Goal: Task Accomplishment & Management: Use online tool/utility

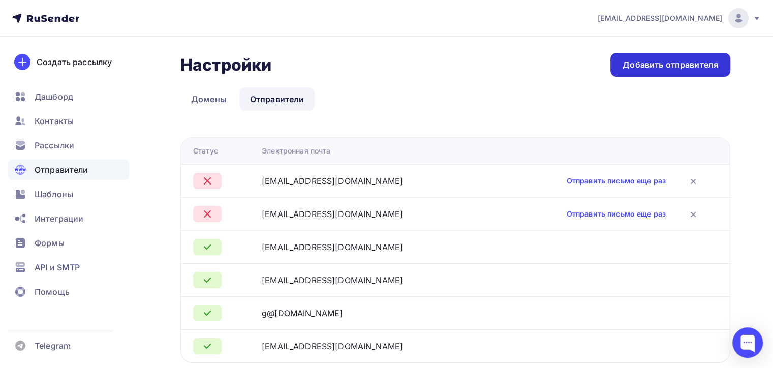
click at [642, 56] on div "Добавить отправителя" at bounding box center [670, 65] width 120 height 24
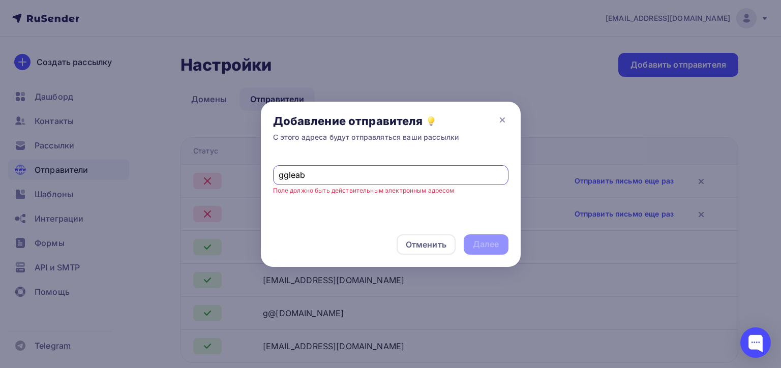
type input "ggleabon@yandex.ru"
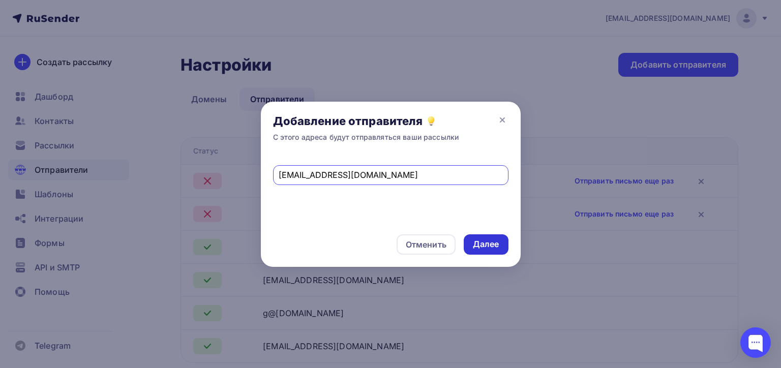
click at [474, 240] on div "Далее" at bounding box center [486, 244] width 26 height 12
click at [429, 240] on div "Отменить" at bounding box center [426, 244] width 41 height 12
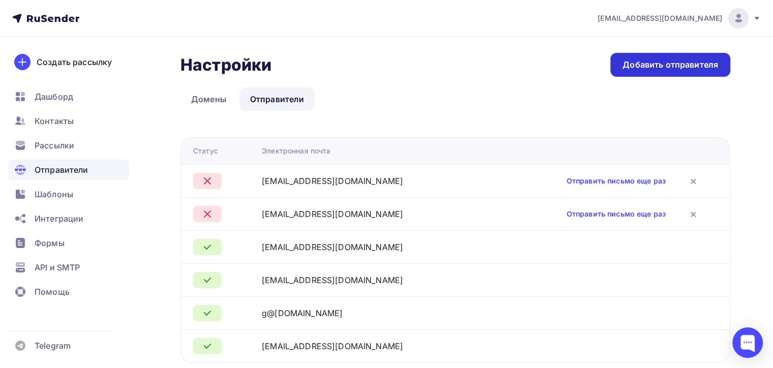
click at [663, 69] on div "Добавить отправителя" at bounding box center [671, 65] width 96 height 12
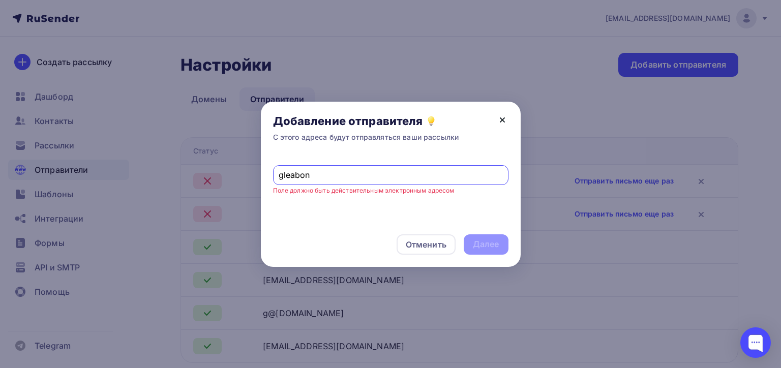
type input "gleabon"
click at [504, 118] on icon at bounding box center [502, 120] width 4 height 4
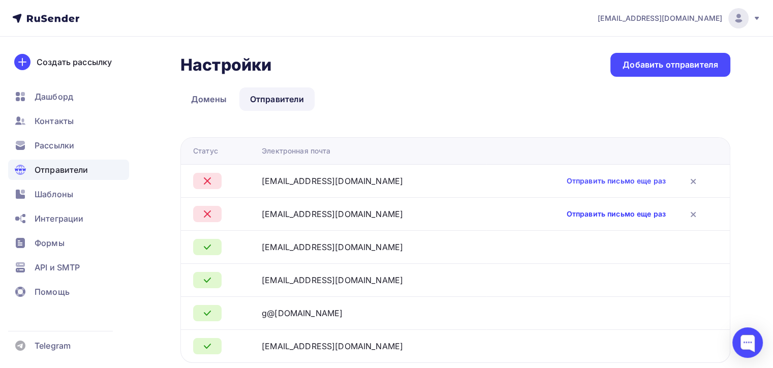
click at [598, 212] on link "Отправить письмо еще раз" at bounding box center [616, 214] width 99 height 10
click at [81, 152] on div "Рассылки" at bounding box center [68, 145] width 121 height 20
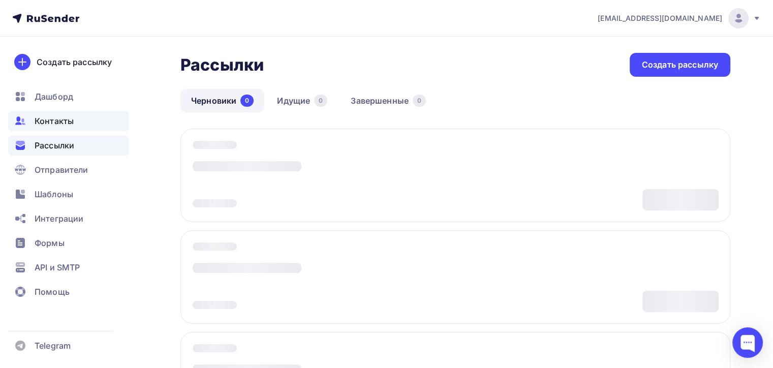
click at [86, 113] on div "Контакты" at bounding box center [68, 121] width 121 height 20
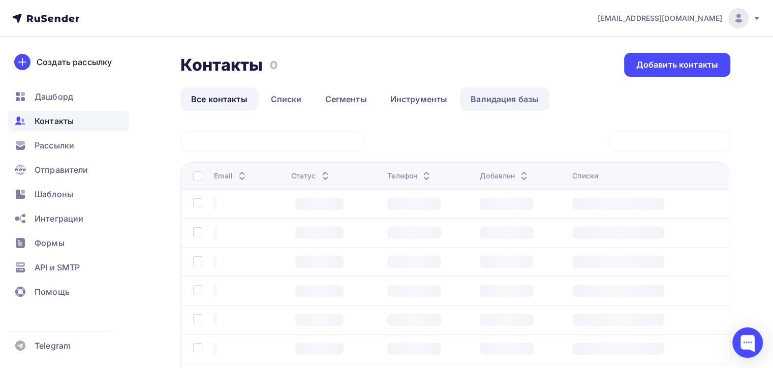
click at [519, 98] on link "Валидация базы" at bounding box center [504, 98] width 89 height 23
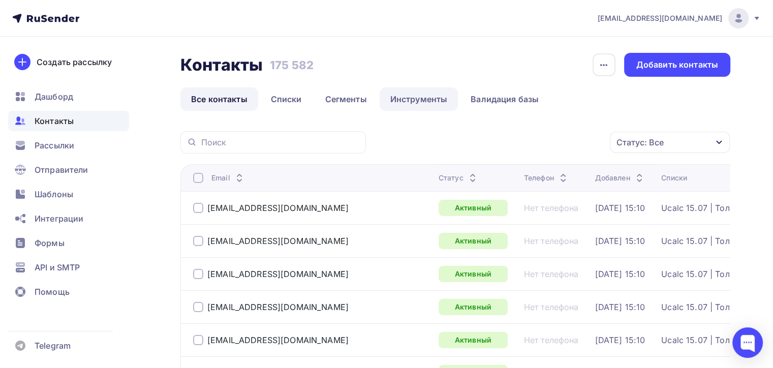
click at [415, 104] on link "Инструменты" at bounding box center [419, 98] width 79 height 23
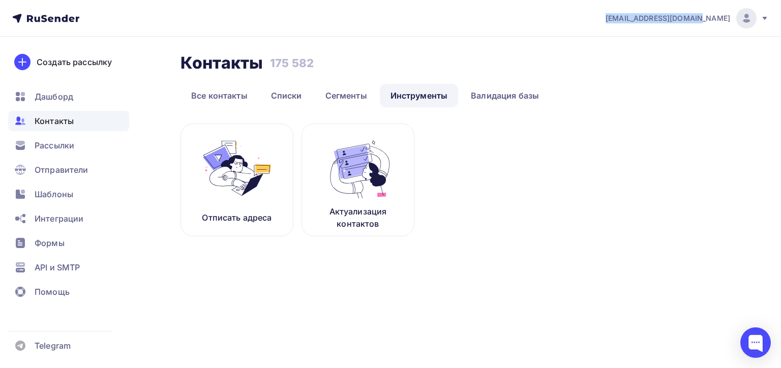
drag, startPoint x: 622, startPoint y: 18, endPoint x: 730, endPoint y: 23, distance: 107.8
click at [730, 23] on nav "kurovsky@ucoz-team.net Аккаунт Тарифы Выйти Создать рассылку Дашборд Контакты Р…" at bounding box center [390, 18] width 781 height 37
click at [362, 169] on img at bounding box center [358, 168] width 68 height 64
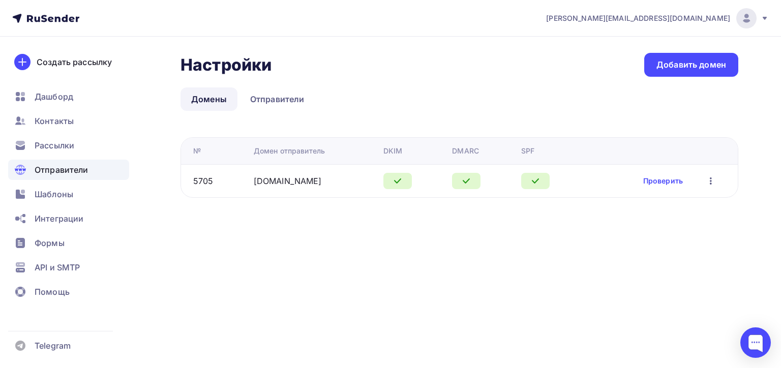
click at [671, 22] on span "[PERSON_NAME][EMAIL_ADDRESS][DOMAIN_NAME]" at bounding box center [638, 18] width 184 height 10
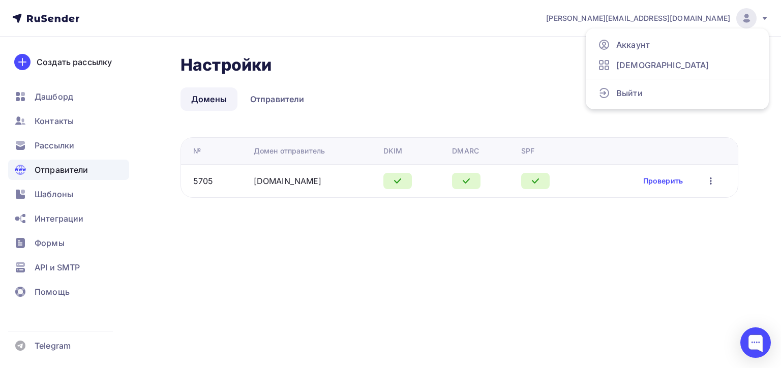
click at [657, 79] on li at bounding box center [676, 79] width 183 height 8
click at [654, 89] on link "Выйти" at bounding box center [677, 93] width 171 height 20
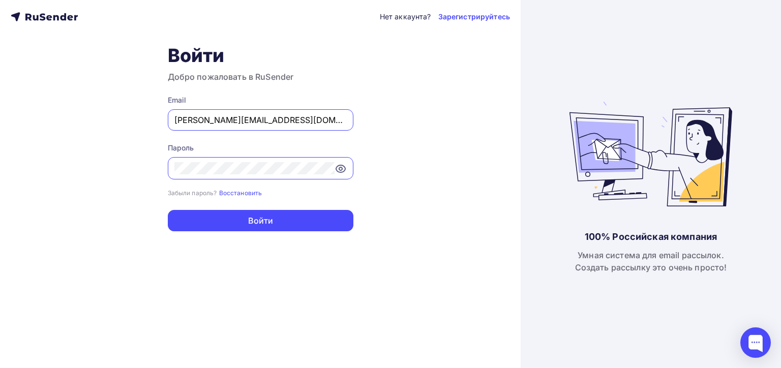
click at [322, 119] on input "[PERSON_NAME][EMAIL_ADDRESS][DOMAIN_NAME]" at bounding box center [260, 120] width 172 height 12
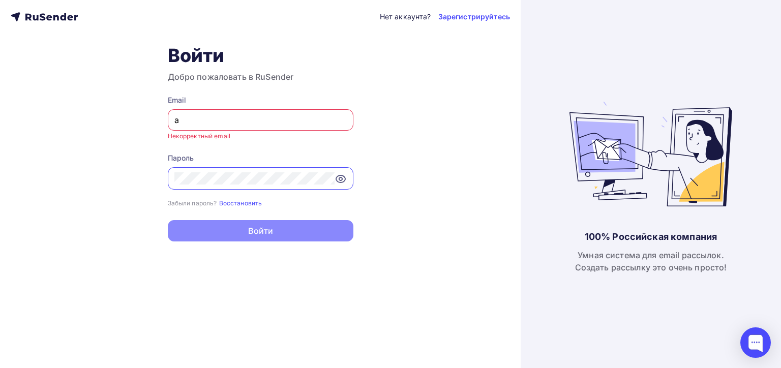
type input "[EMAIL_ADDRESS][DOMAIN_NAME]"
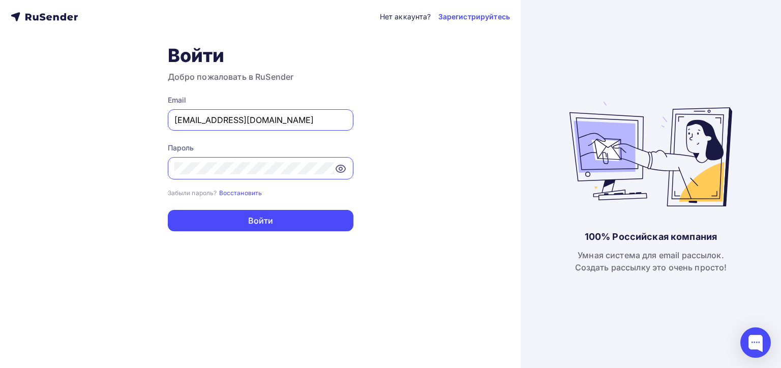
click at [0, 367] on vejzooh-umzi at bounding box center [0, 368] width 0 height 0
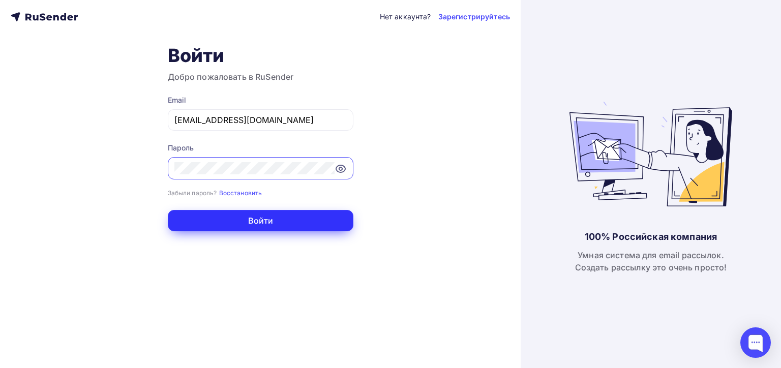
click at [279, 229] on button "Войти" at bounding box center [261, 220] width 186 height 21
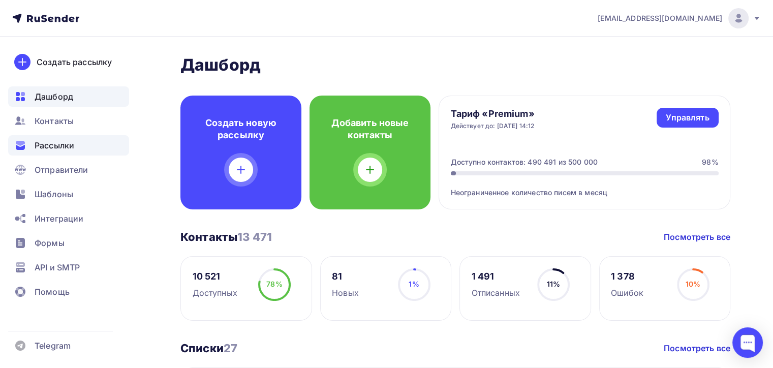
click at [56, 145] on span "Рассылки" at bounding box center [55, 145] width 40 height 12
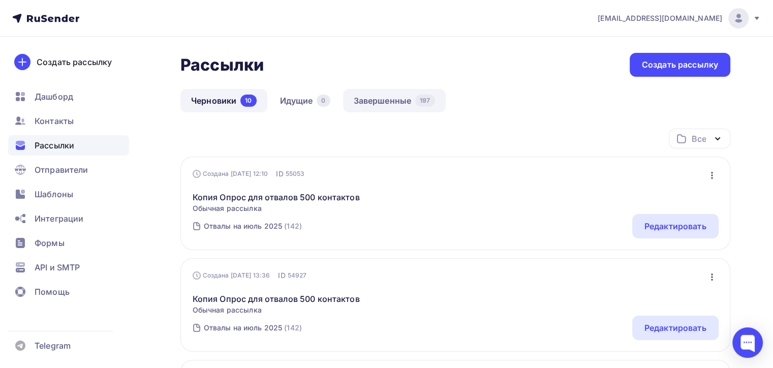
click at [417, 111] on link "Завершенные 197" at bounding box center [394, 100] width 103 height 23
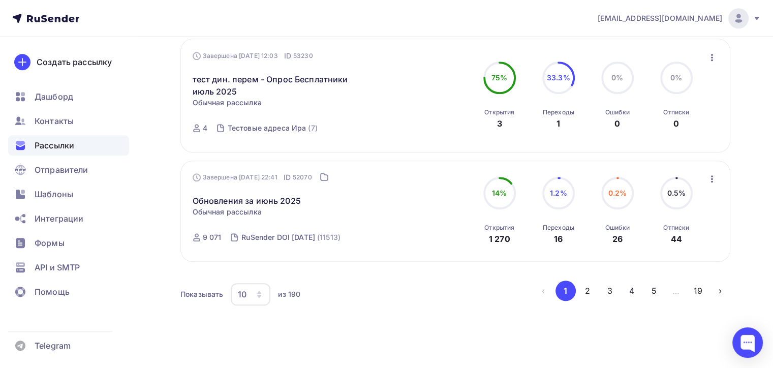
scroll to position [1008, 0]
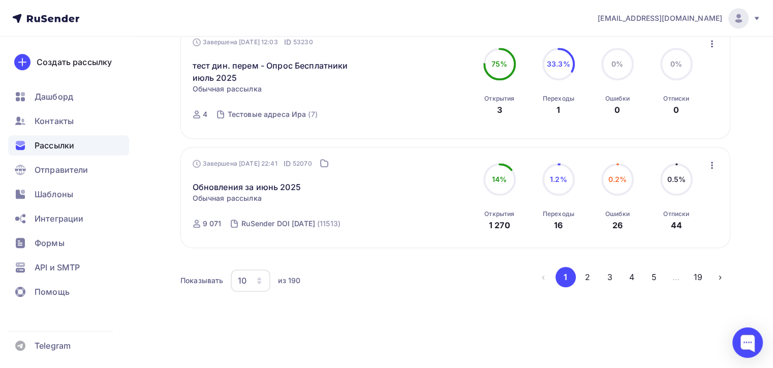
click at [247, 274] on div "10" at bounding box center [251, 280] width 40 height 22
click at [642, 25] on div "[EMAIL_ADDRESS][DOMAIN_NAME]" at bounding box center [679, 18] width 163 height 20
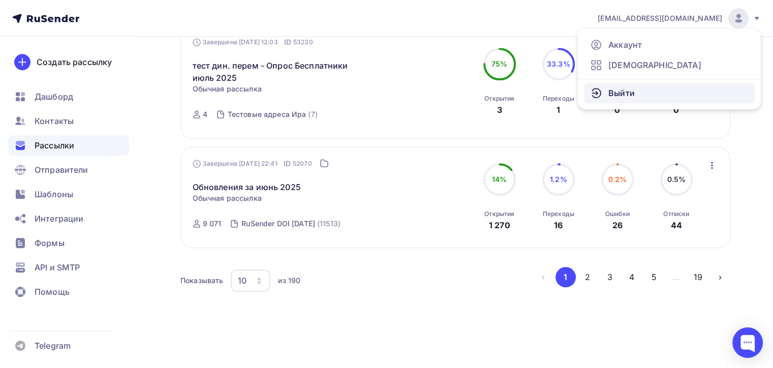
click at [613, 86] on link "Выйти" at bounding box center [669, 93] width 171 height 20
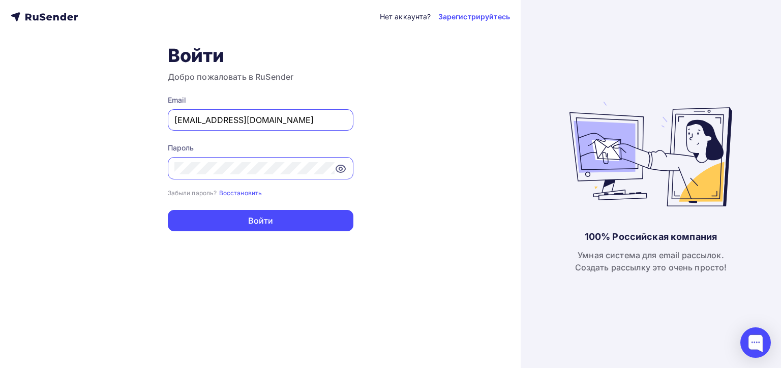
click at [250, 119] on input "[EMAIL_ADDRESS][DOMAIN_NAME]" at bounding box center [260, 120] width 172 height 12
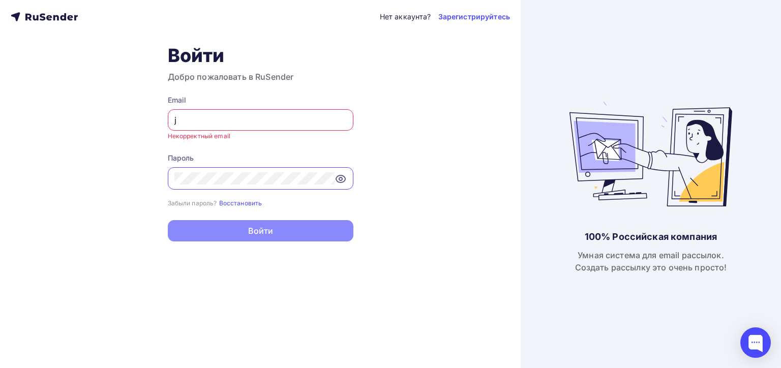
type input "joshgrizzli@gmail.com"
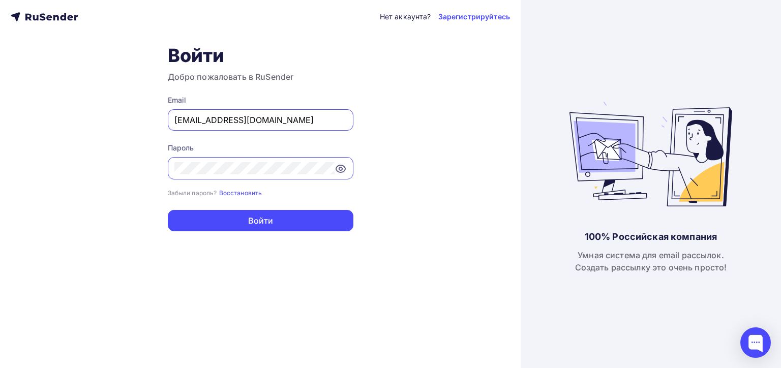
click at [168, 210] on button "Войти" at bounding box center [261, 220] width 186 height 21
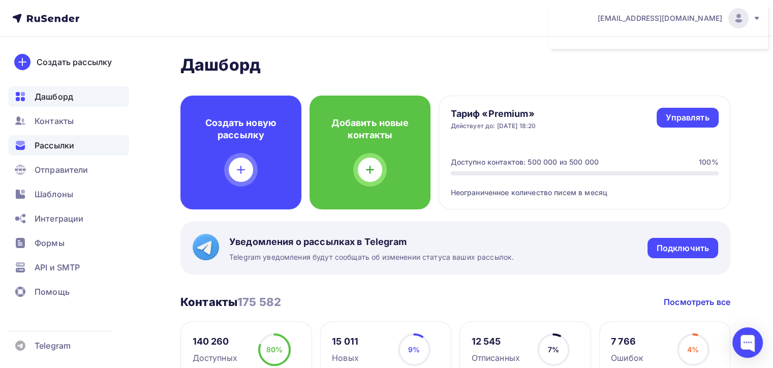
click at [64, 146] on span "Рассылки" at bounding box center [55, 145] width 40 height 12
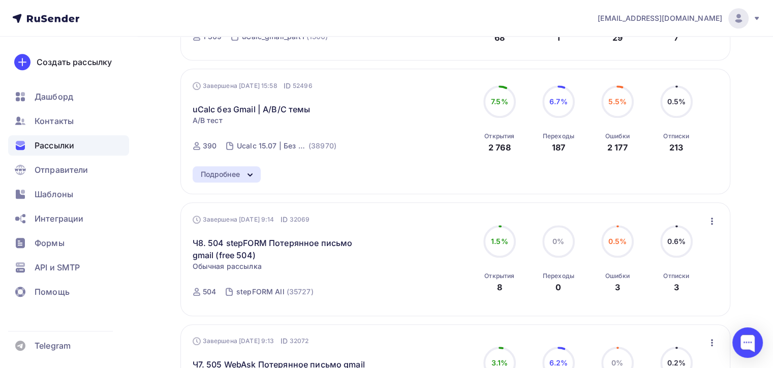
scroll to position [966, 0]
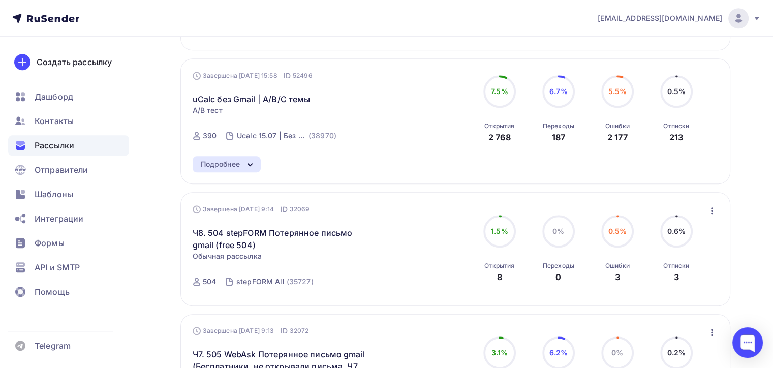
click at [246, 164] on icon at bounding box center [250, 165] width 12 height 12
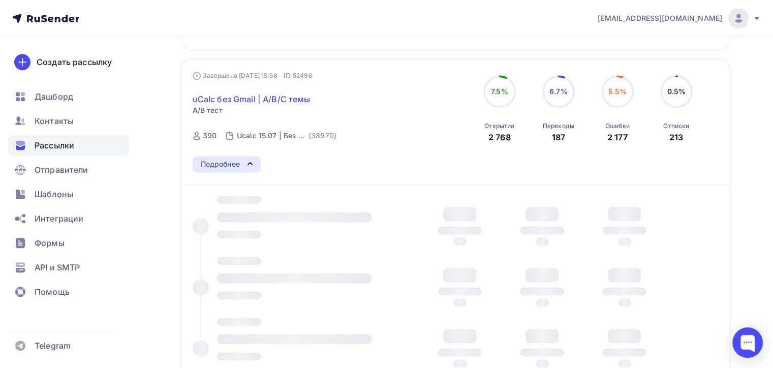
click at [258, 103] on link "uCalc без Gmail | A/B/C темы" at bounding box center [252, 99] width 118 height 12
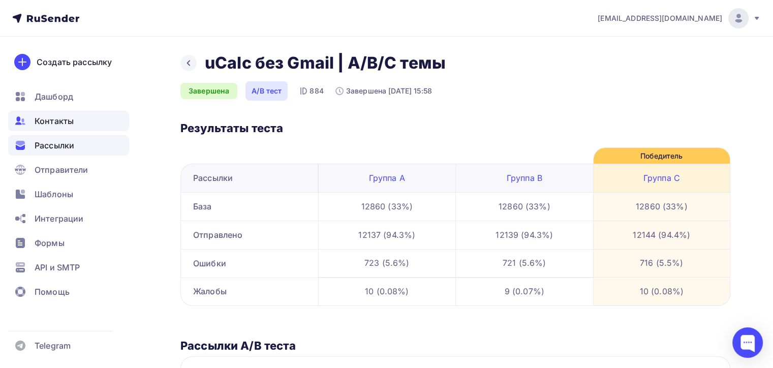
click at [113, 122] on div "Контакты" at bounding box center [68, 121] width 121 height 20
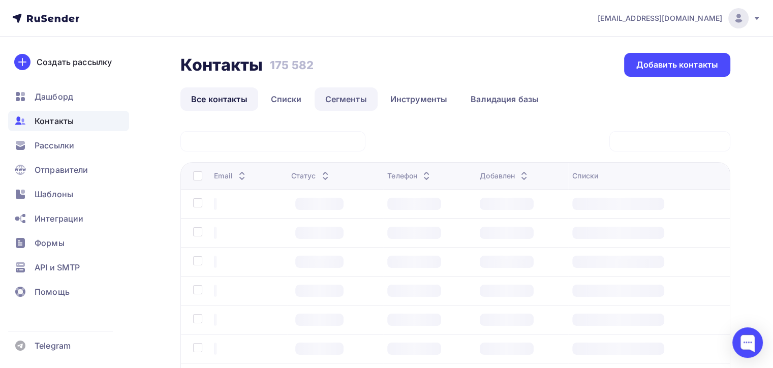
click at [360, 99] on link "Сегменты" at bounding box center [346, 98] width 63 height 23
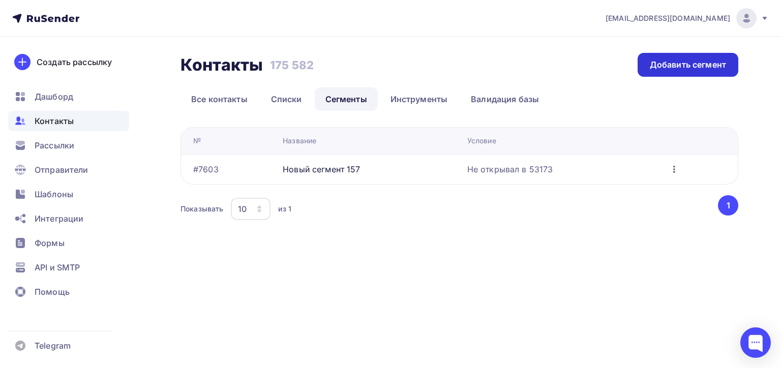
click at [697, 61] on div "Добавить сегмент" at bounding box center [688, 65] width 76 height 12
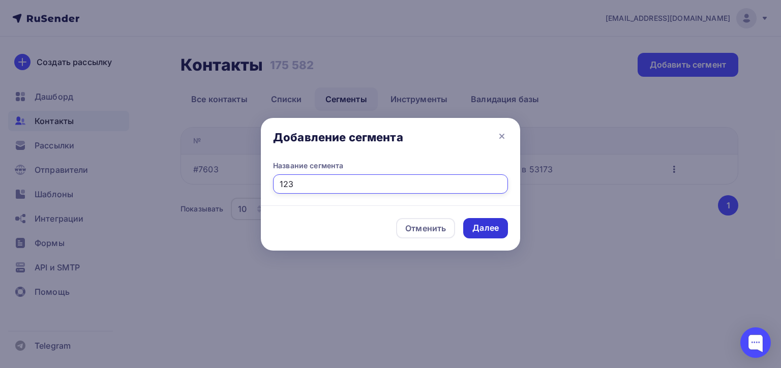
type input "123"
click at [504, 236] on div "Далее" at bounding box center [485, 228] width 45 height 20
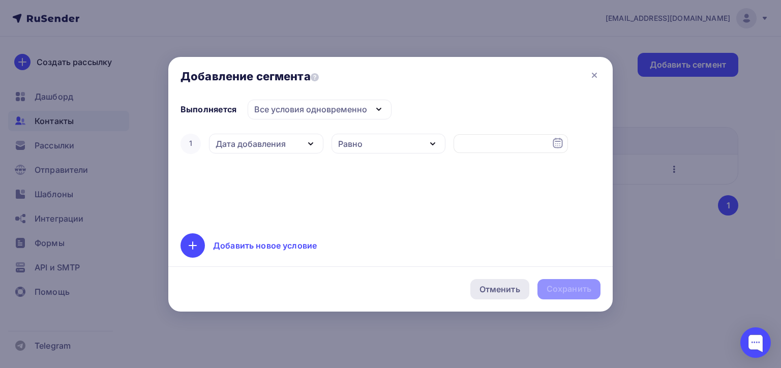
click at [494, 293] on div "Отменить" at bounding box center [499, 289] width 41 height 12
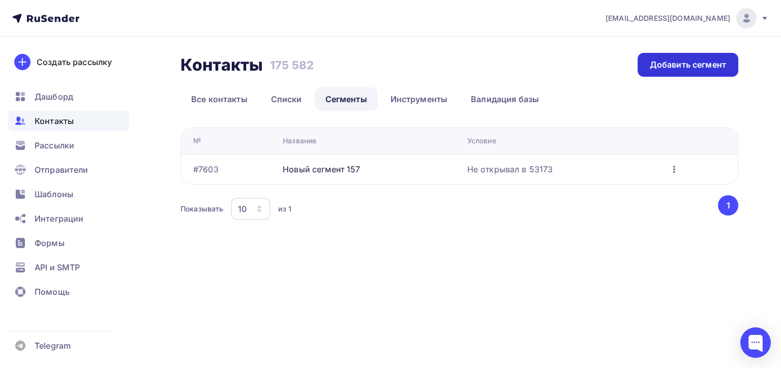
click at [665, 66] on div "Добавить сегмент" at bounding box center [688, 65] width 76 height 12
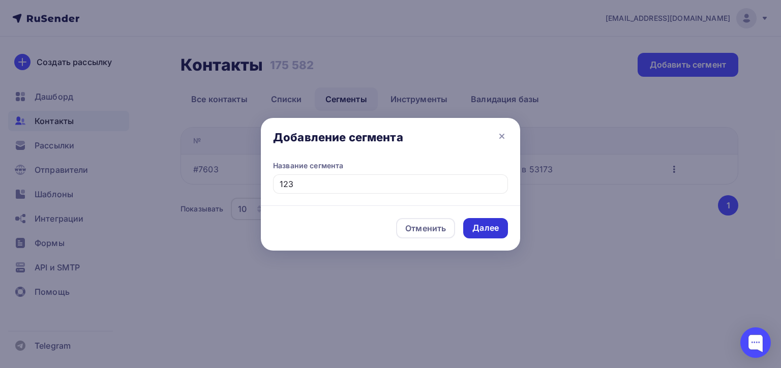
type input "123"
click at [479, 220] on div "Далее" at bounding box center [485, 228] width 45 height 20
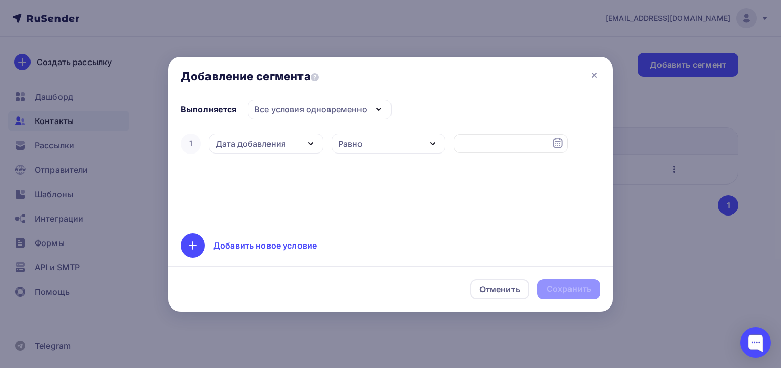
click at [452, 144] on div "1 Дата добавления Дата добавления Активность в рассылке Наличие в списке Статус…" at bounding box center [390, 144] width 420 height 24
click at [472, 144] on input "text" at bounding box center [510, 143] width 114 height 19
click at [348, 134] on div "Равно" at bounding box center [388, 144] width 114 height 20
click at [346, 135] on div "Равно" at bounding box center [388, 144] width 114 height 20
click at [263, 136] on div "Дата добавления" at bounding box center [266, 144] width 114 height 20
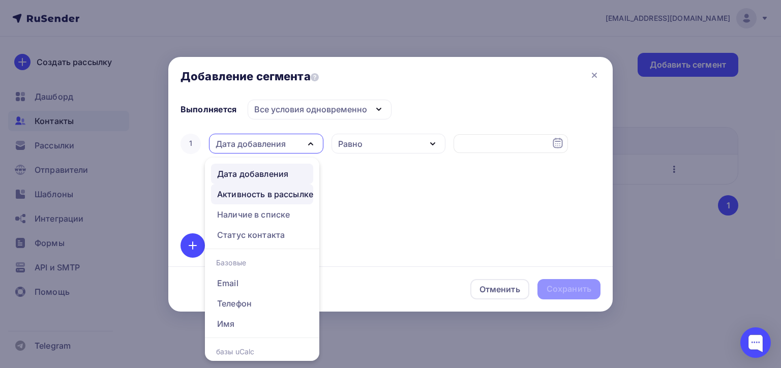
click at [284, 197] on div "Активность в рассылке" at bounding box center [265, 194] width 96 height 12
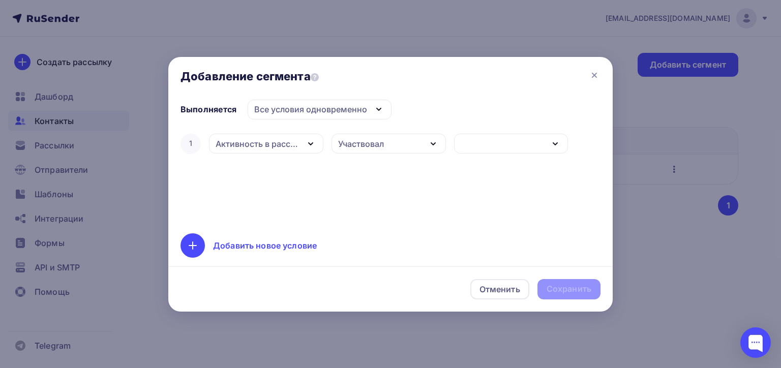
click at [369, 149] on div "Участвовал" at bounding box center [388, 144] width 114 height 20
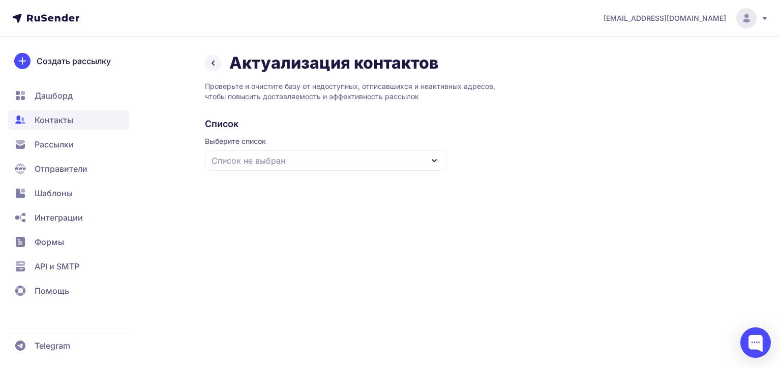
click at [268, 148] on div "Выберите список Список не выбран" at bounding box center [326, 153] width 242 height 35
click at [285, 153] on div "Список не выбран" at bounding box center [326, 160] width 242 height 20
drag, startPoint x: 443, startPoint y: 92, endPoint x: 205, endPoint y: 83, distance: 238.0
click at [205, 83] on p "Проверьте и очистите базу от недоступных, отписавшихся и неактивных адресов, чт…" at bounding box center [459, 91] width 509 height 20
copy p "Проверьте и очистите базу от недоступных, отписавшихся и неактивных адресов, чт…"
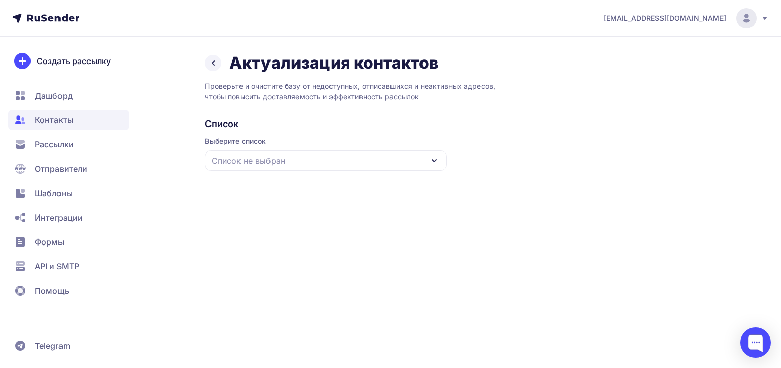
click at [242, 164] on span "Список не выбран" at bounding box center [248, 161] width 74 height 12
click at [687, 19] on span "[EMAIL_ADDRESS][DOMAIN_NAME]" at bounding box center [664, 18] width 122 height 10
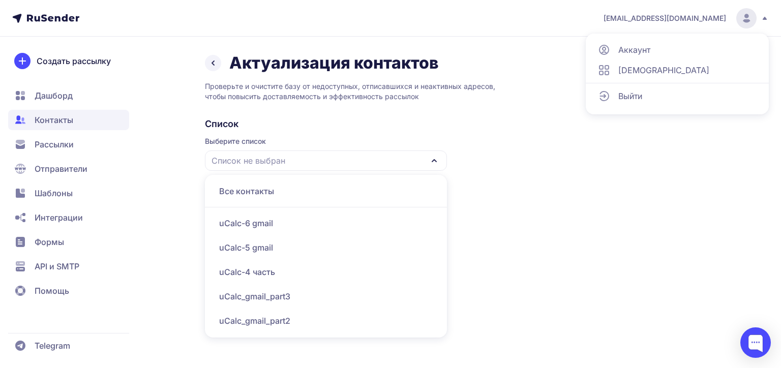
click at [658, 104] on div "Выйти" at bounding box center [677, 96] width 171 height 20
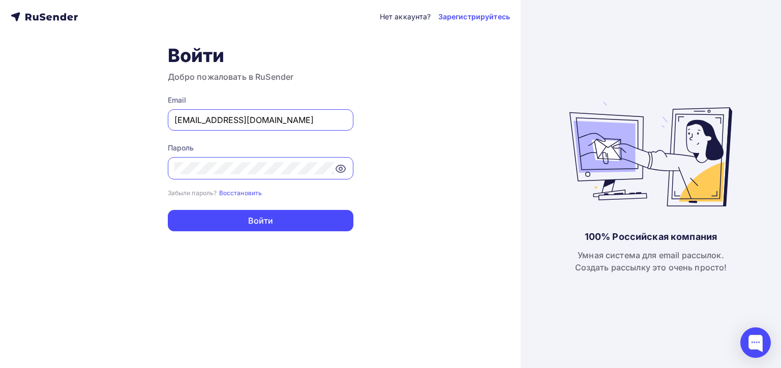
click at [335, 114] on input "[EMAIL_ADDRESS][DOMAIN_NAME]" at bounding box center [260, 120] width 172 height 12
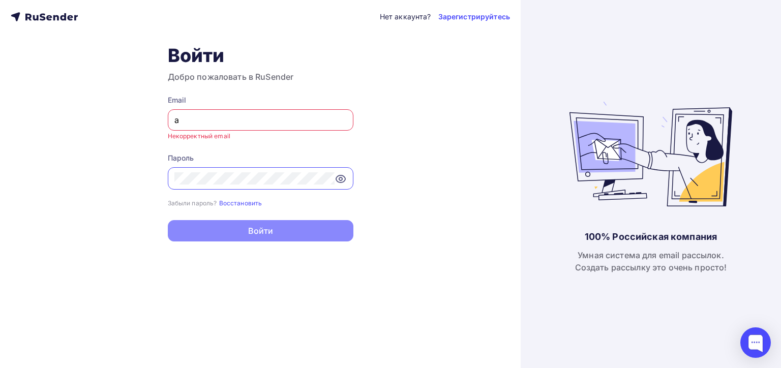
type input "[PERSON_NAME][EMAIL_ADDRESS][DOMAIN_NAME]"
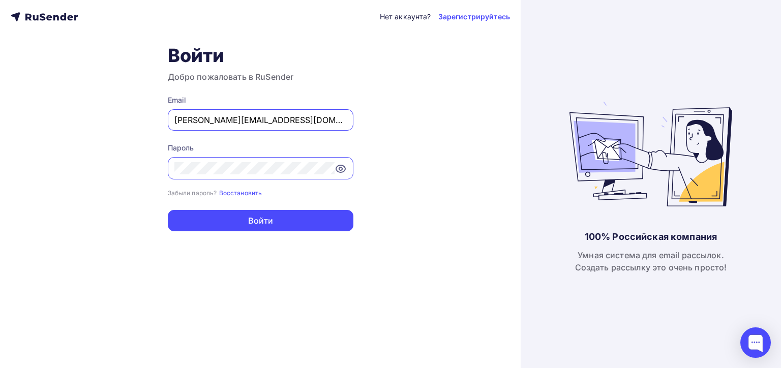
click at [168, 210] on button "Войти" at bounding box center [261, 220] width 186 height 21
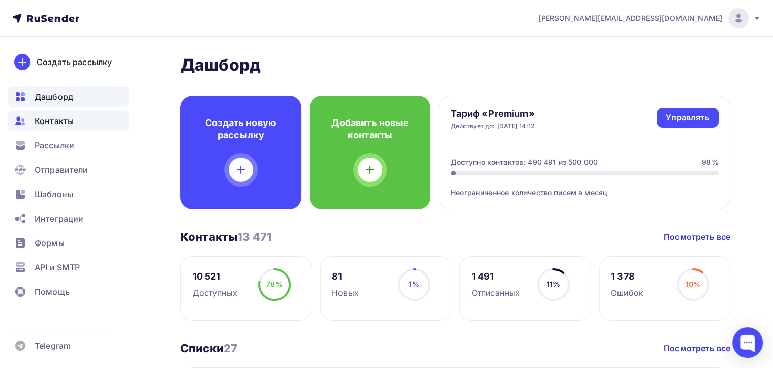
click at [64, 129] on div "Контакты" at bounding box center [68, 121] width 121 height 20
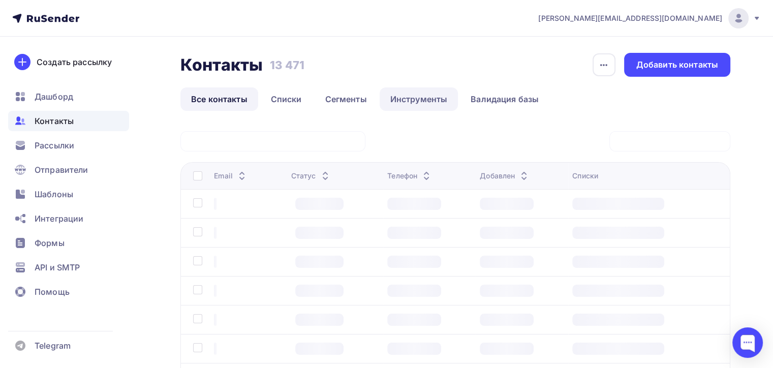
click at [380, 90] on link "Инструменты" at bounding box center [419, 98] width 79 height 23
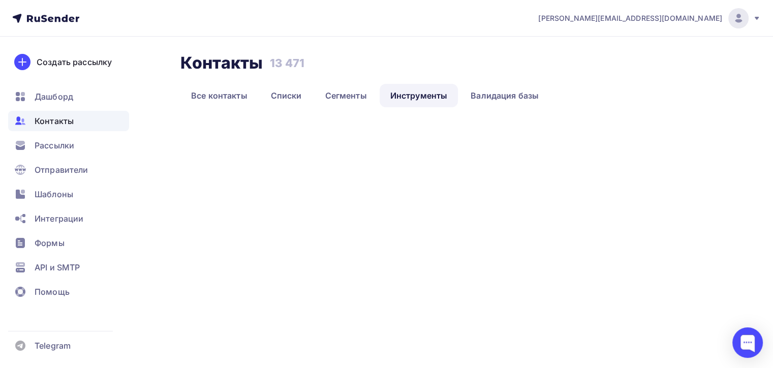
click at [400, 103] on link "Инструменты" at bounding box center [419, 95] width 79 height 23
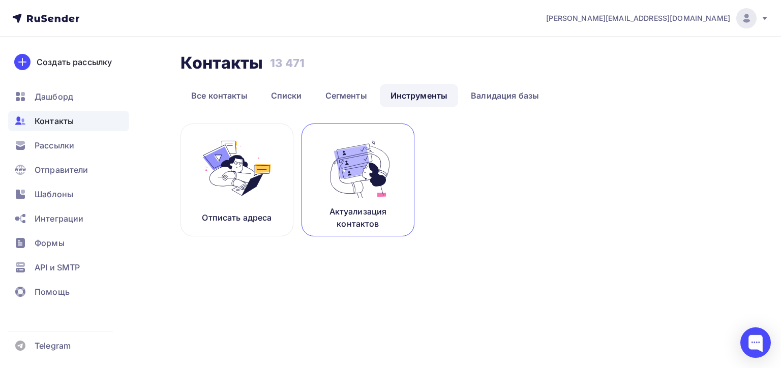
click at [324, 206] on p "Актуализация контактов" at bounding box center [357, 217] width 87 height 24
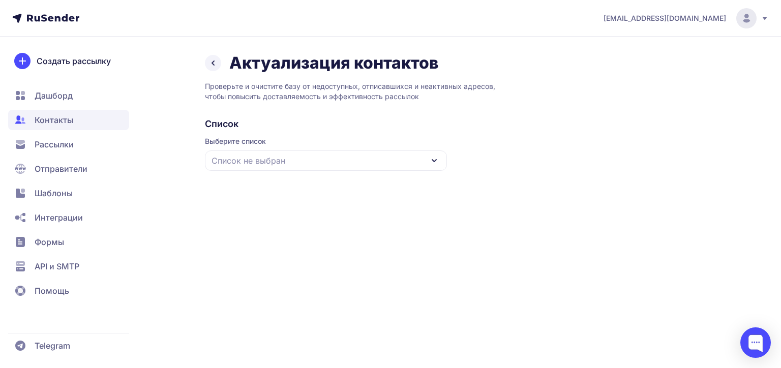
click at [297, 161] on div "Список не выбран" at bounding box center [326, 160] width 242 height 20
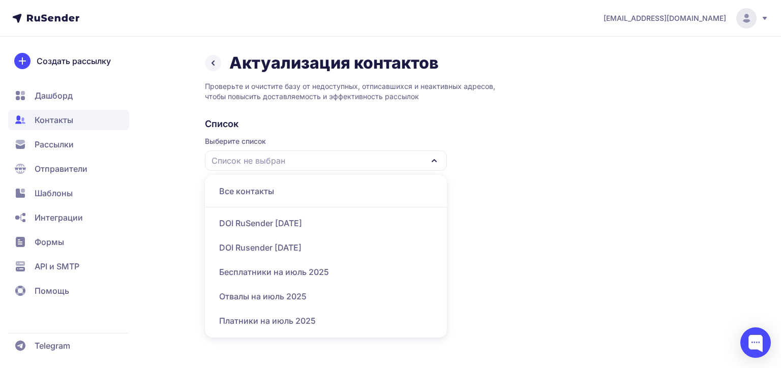
click at [240, 230] on div "DOI RuSender [DATE]" at bounding box center [326, 223] width 230 height 24
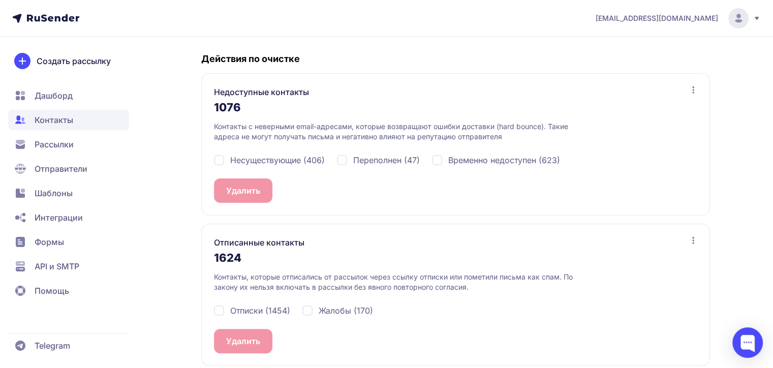
scroll to position [207, 0]
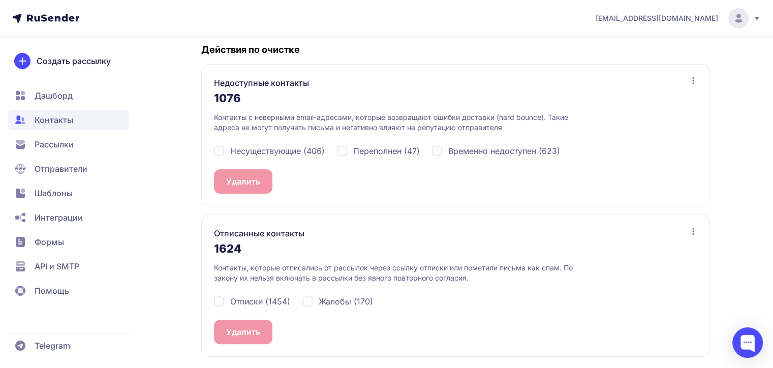
click at [432, 157] on div "Жалобы (170)" at bounding box center [496, 151] width 128 height 12
checkbox input "true"
click at [249, 301] on span "Отписки (1454)" at bounding box center [260, 301] width 60 height 12
checkbox input "true"
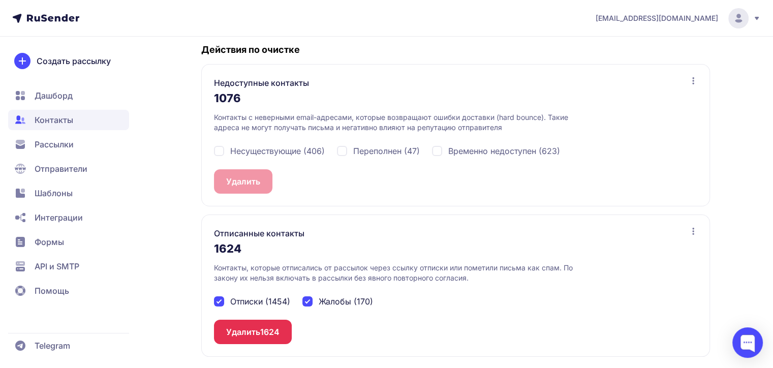
click at [339, 299] on span "Жалобы (170)" at bounding box center [346, 301] width 54 height 12
checkbox input "false"
click at [264, 294] on div "Отписки (1454) Жалобы (170)" at bounding box center [455, 301] width 483 height 37
click at [269, 300] on span "Отписки (1454)" at bounding box center [260, 301] width 60 height 12
checkbox input "false"
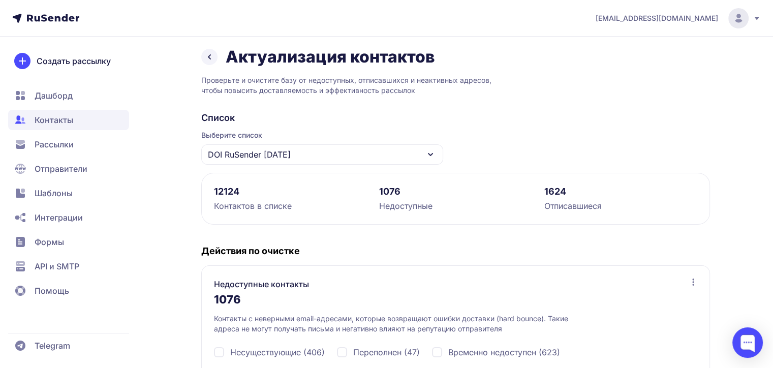
scroll to position [2, 0]
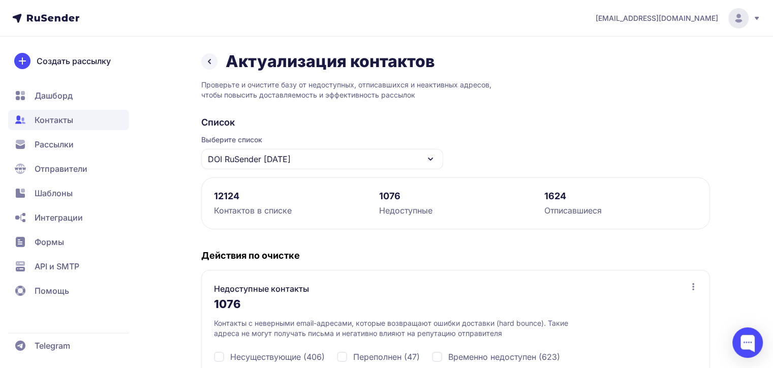
click at [212, 64] on icon at bounding box center [209, 61] width 12 height 12
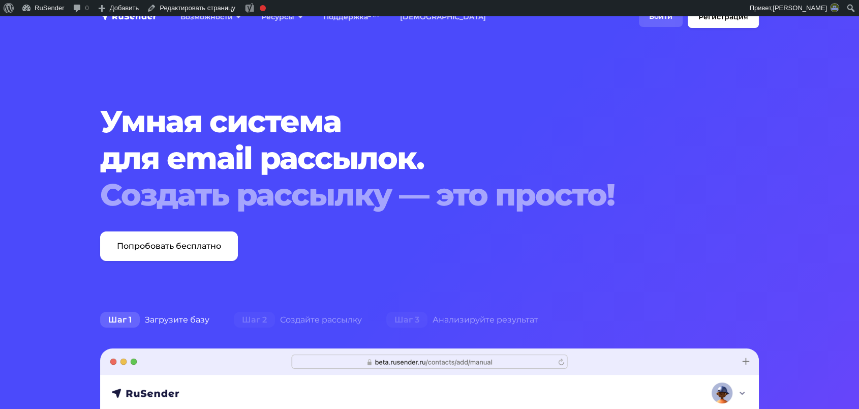
click at [651, 22] on link "Войти" at bounding box center [661, 16] width 44 height 21
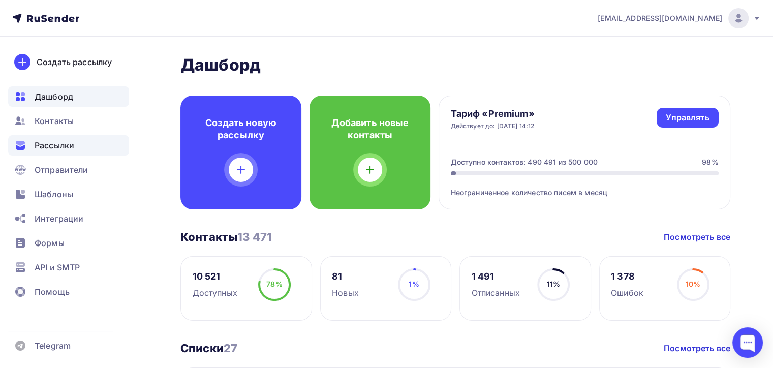
click at [63, 152] on div "Рассылки" at bounding box center [68, 145] width 121 height 20
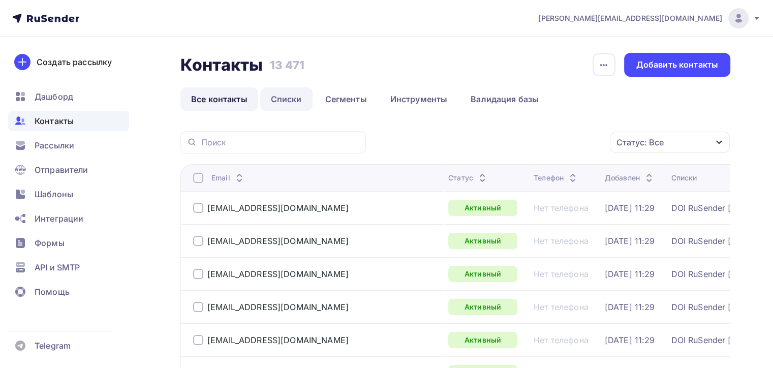
click at [277, 99] on link "Списки" at bounding box center [286, 98] width 52 height 23
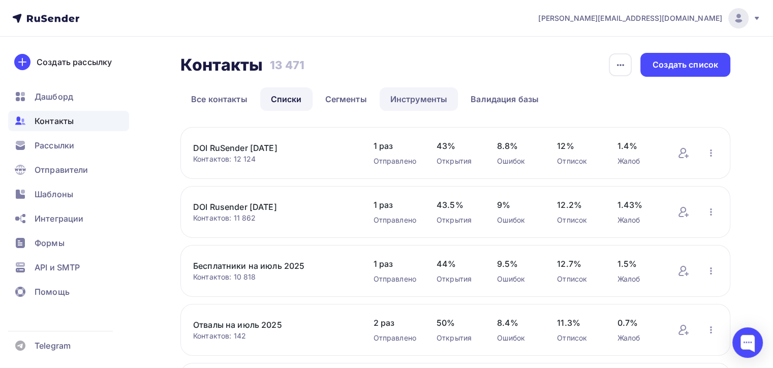
click at [437, 95] on link "Инструменты" at bounding box center [419, 98] width 79 height 23
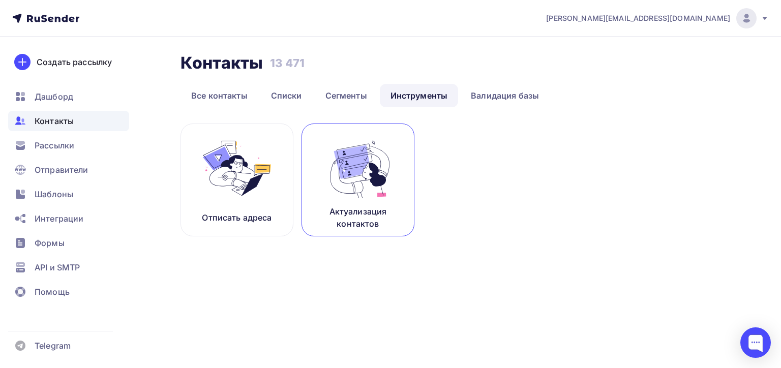
click at [352, 164] on img at bounding box center [358, 168] width 68 height 64
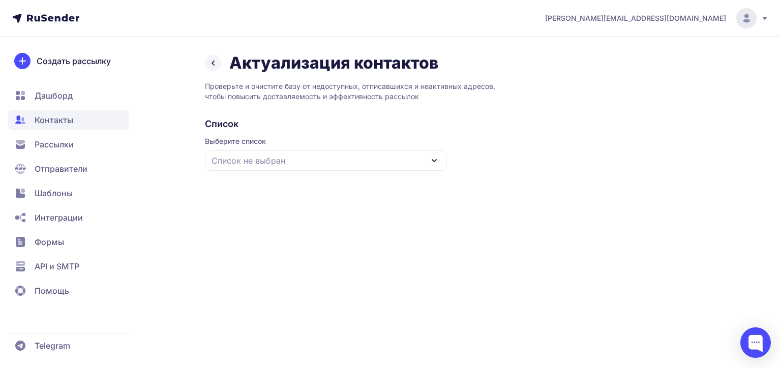
click at [65, 140] on span "Рассылки" at bounding box center [54, 144] width 39 height 12
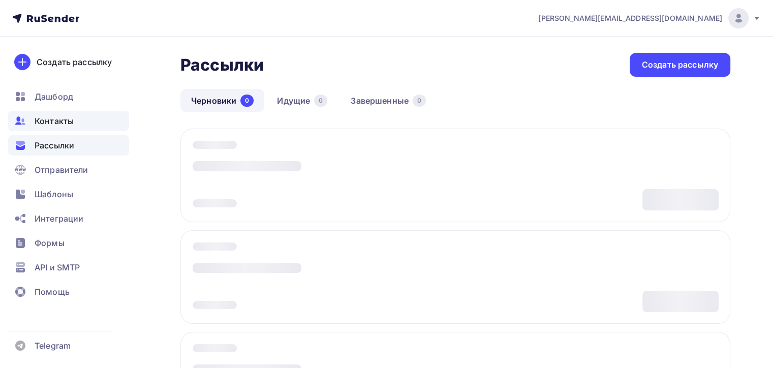
click at [62, 126] on span "Контакты" at bounding box center [54, 121] width 39 height 12
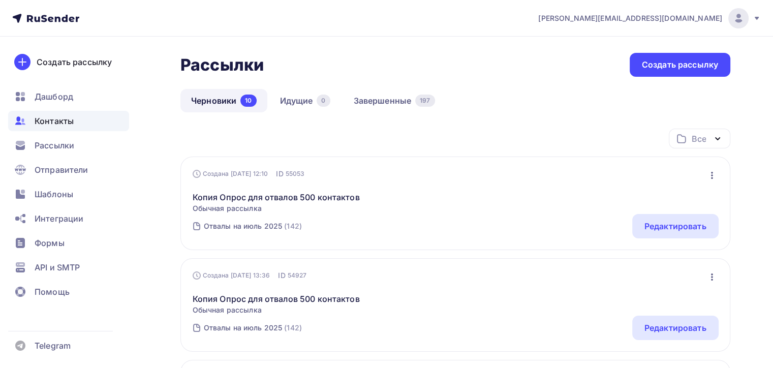
click at [63, 124] on span "Контакты" at bounding box center [54, 121] width 39 height 12
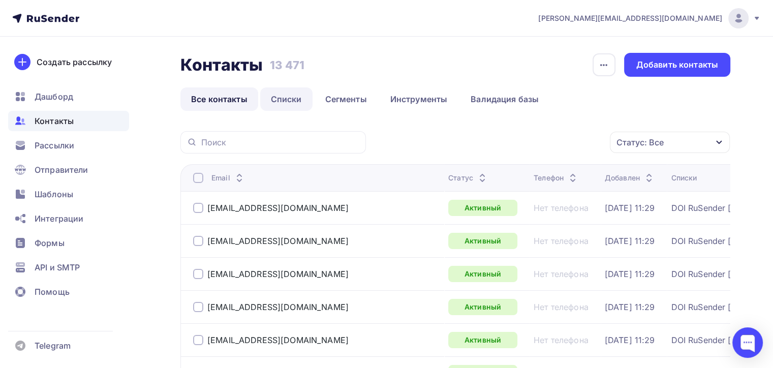
click at [302, 100] on link "Списки" at bounding box center [286, 98] width 52 height 23
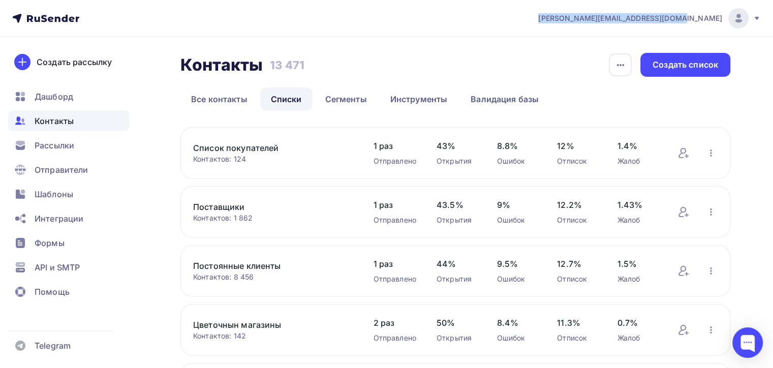
drag, startPoint x: 581, startPoint y: 12, endPoint x: 723, endPoint y: 15, distance: 141.3
click at [723, 15] on nav "a.shevtsov+rusender@ucoz-team.net Аккаунт Тарифы Выйти Создать рассылку Дашборд…" at bounding box center [386, 18] width 773 height 37
click at [708, 151] on icon "button" at bounding box center [711, 153] width 12 height 12
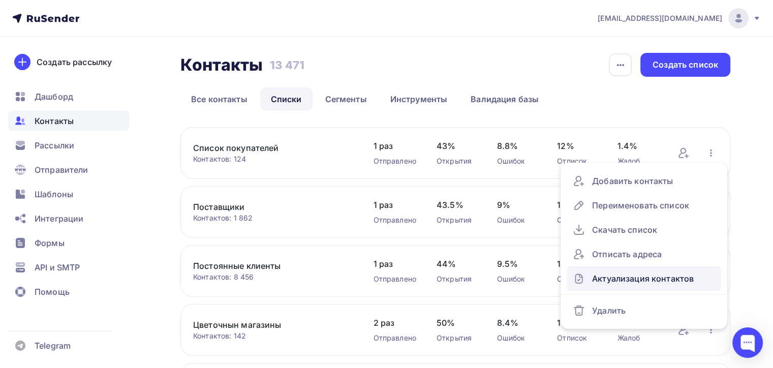
click at [589, 281] on div "Актуализация контактов" at bounding box center [644, 278] width 142 height 16
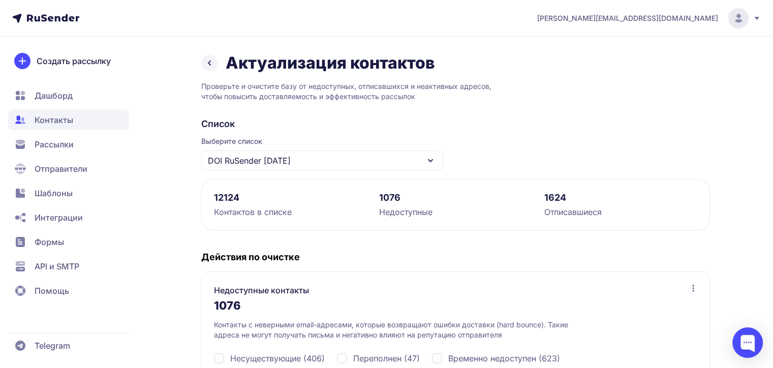
click at [282, 165] on span "DOI RuSender [DATE]" at bounding box center [249, 161] width 83 height 12
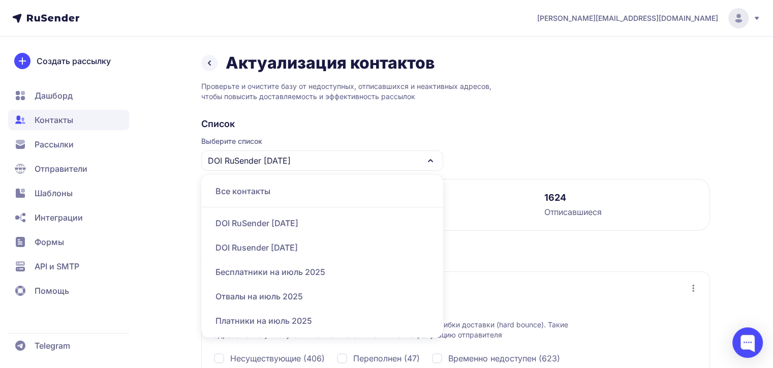
click at [282, 162] on span "DOI RuSender [DATE]" at bounding box center [249, 161] width 83 height 12
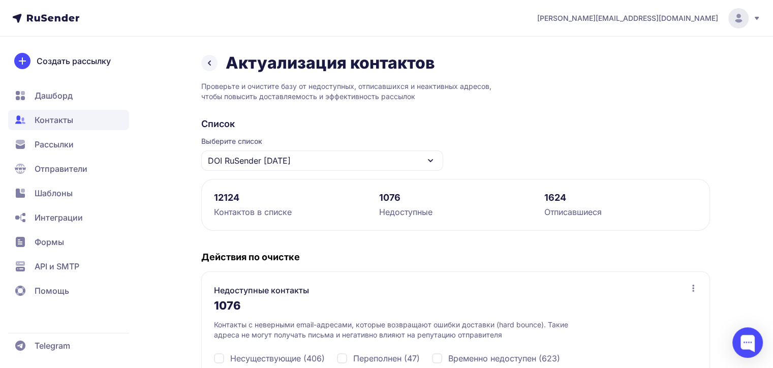
click at [207, 64] on icon at bounding box center [209, 63] width 12 height 12
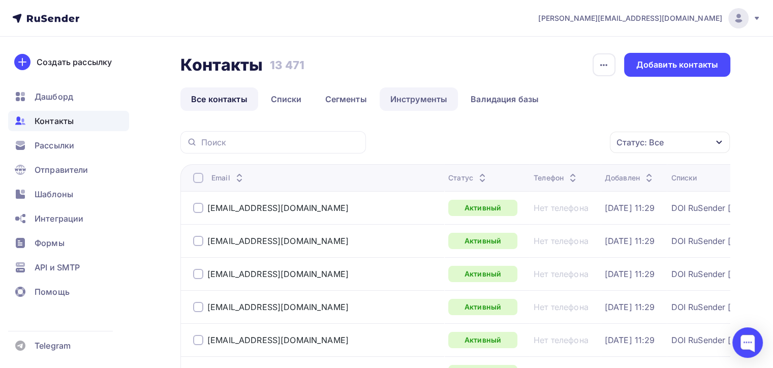
click at [419, 100] on link "Инструменты" at bounding box center [419, 98] width 79 height 23
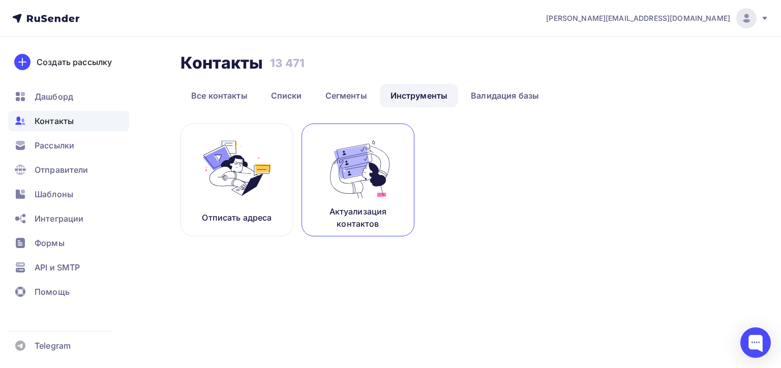
click at [344, 146] on img at bounding box center [358, 168] width 68 height 64
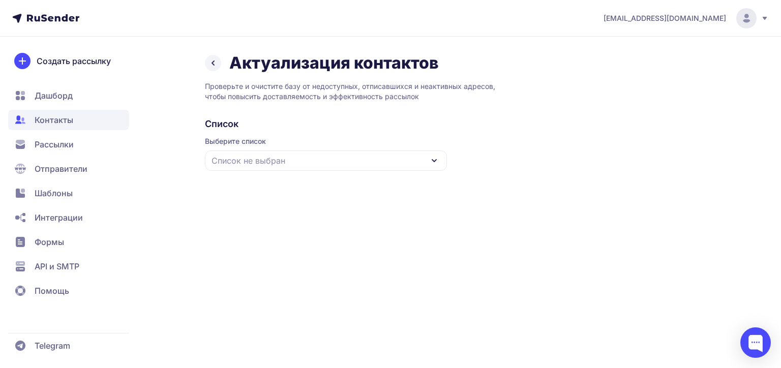
click at [344, 165] on div "Список не выбран" at bounding box center [326, 160] width 242 height 20
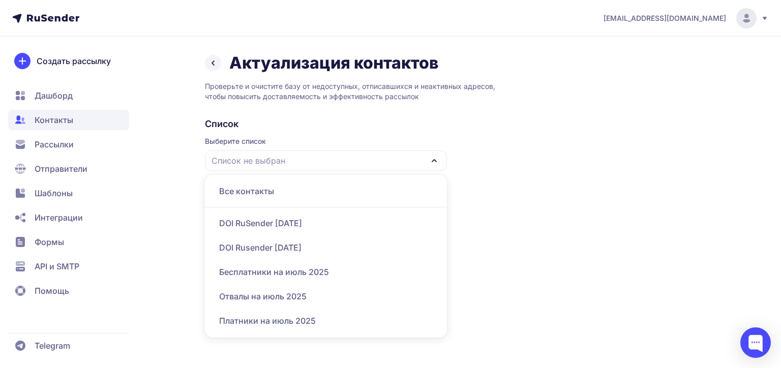
click at [344, 165] on div "Список не выбран" at bounding box center [326, 160] width 242 height 20
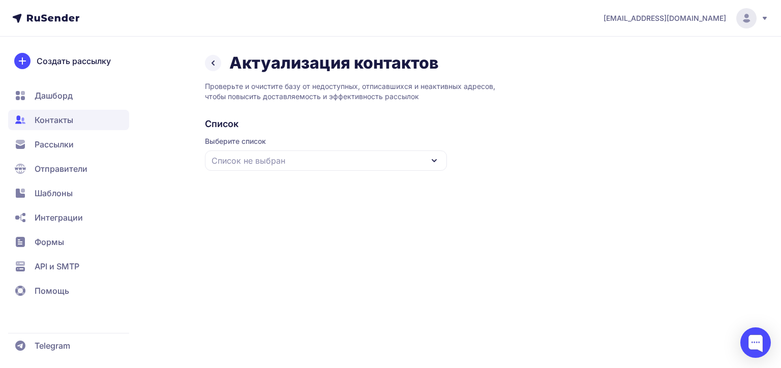
click at [344, 165] on div "Список не выбран" at bounding box center [326, 160] width 242 height 20
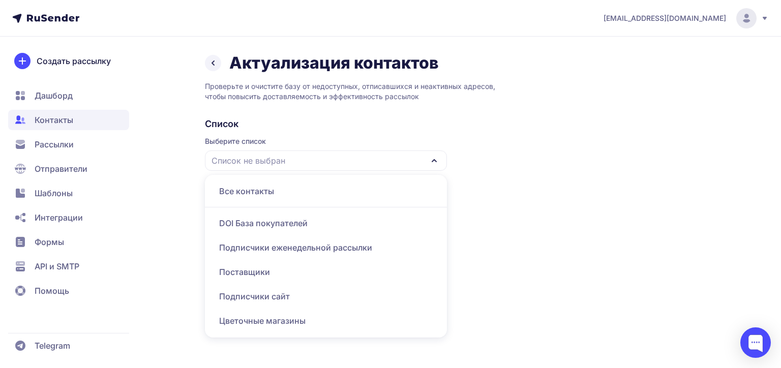
click at [353, 195] on div "Все контакты" at bounding box center [326, 191] width 230 height 24
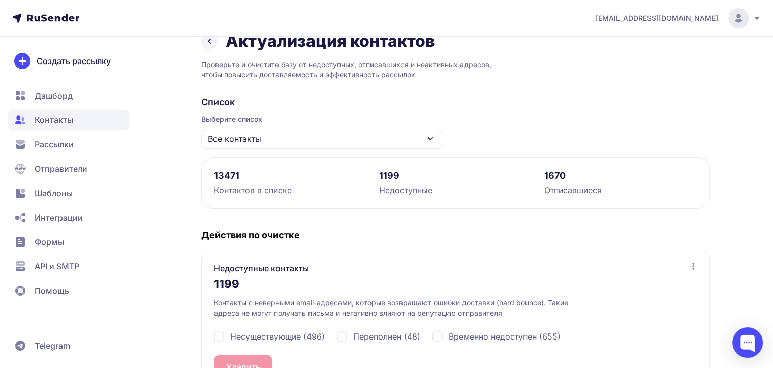
scroll to position [18, 0]
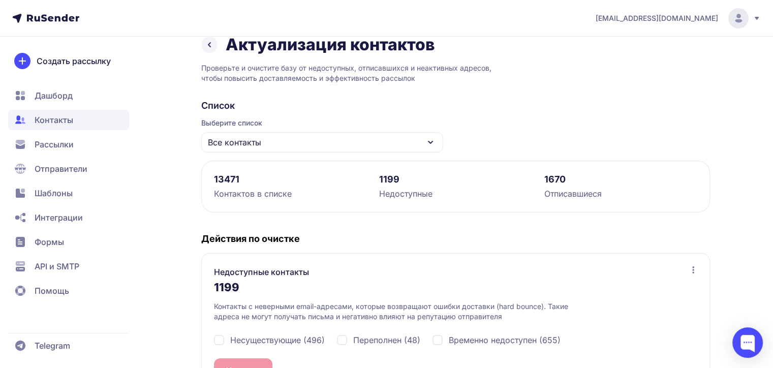
click at [227, 331] on div "Несуществующие (496) Переполнен (48) Временно недоступен (655)" at bounding box center [455, 340] width 483 height 37
click at [236, 342] on span "Несуществующие (496)" at bounding box center [277, 340] width 95 height 12
checkbox input "true"
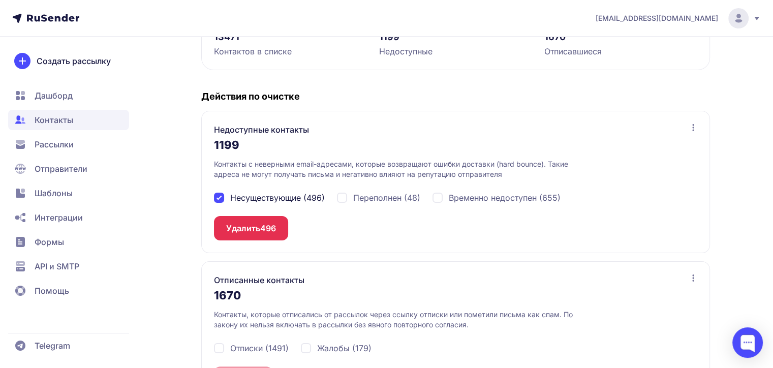
scroll to position [207, 0]
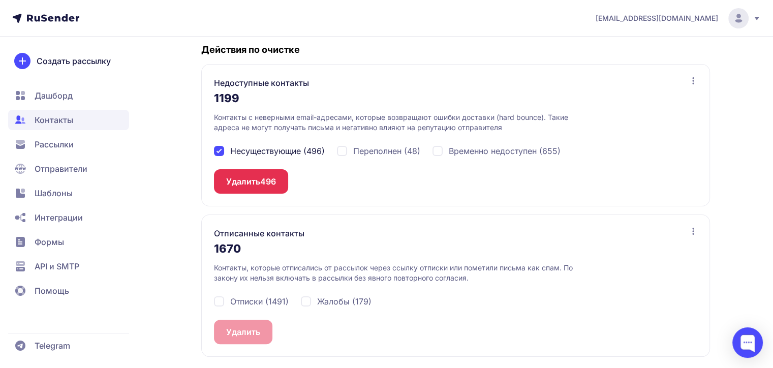
click at [360, 146] on span "Переполнен (48)" at bounding box center [386, 151] width 67 height 12
checkbox input "true"
click at [456, 153] on span "Временно недоступен (655)" at bounding box center [505, 151] width 112 height 12
click at [452, 152] on span "Временно недоступен (655)" at bounding box center [505, 151] width 112 height 12
checkbox input "false"
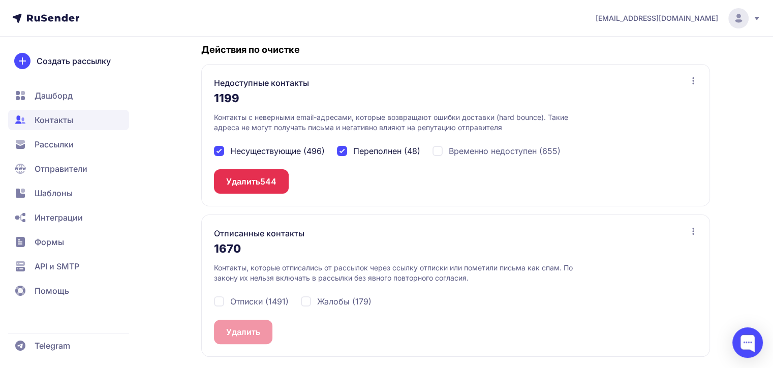
click at [369, 148] on span "Переполнен (48)" at bounding box center [386, 151] width 67 height 12
checkbox input "false"
click at [284, 145] on span "Несуществующие (496)" at bounding box center [277, 151] width 95 height 12
checkbox input "false"
click at [223, 306] on div "Отписки (1491) Жалобы (179)" at bounding box center [455, 301] width 483 height 37
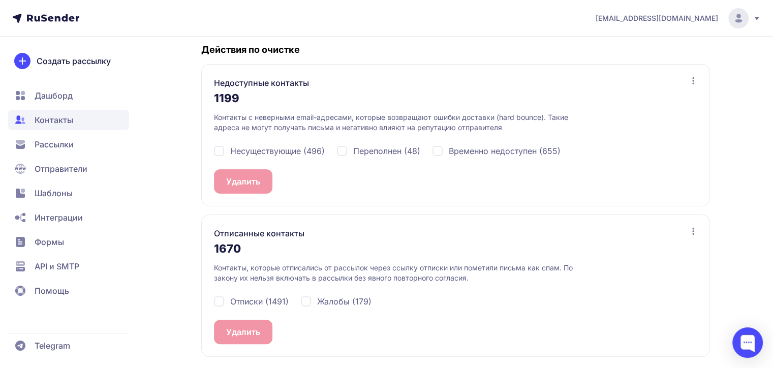
drag, startPoint x: 228, startPoint y: 300, endPoint x: 237, endPoint y: 299, distance: 9.2
click at [228, 300] on div "Отписки (1491)" at bounding box center [251, 301] width 75 height 12
checkbox input "true"
click at [433, 157] on div "Жалобы (179)" at bounding box center [497, 151] width 128 height 12
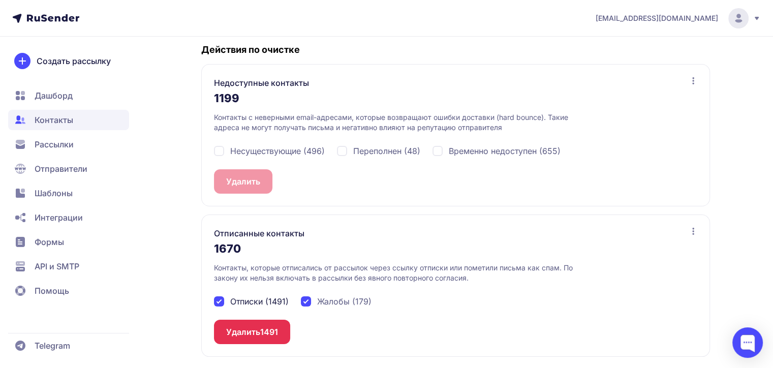
checkbox input "true"
click at [267, 299] on span "Отписки (1491)" at bounding box center [259, 301] width 58 height 12
checkbox input "false"
click at [324, 299] on span "Жалобы (179)" at bounding box center [344, 301] width 54 height 12
checkbox input "false"
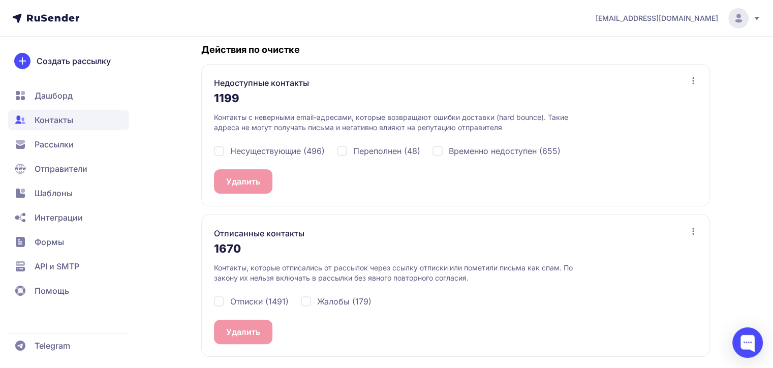
drag, startPoint x: 238, startPoint y: 299, endPoint x: 244, endPoint y: 298, distance: 5.6
click at [240, 299] on span "Отписки (1491)" at bounding box center [259, 301] width 58 height 12
checkbox input "true"
click at [335, 297] on span "Жалобы (179)" at bounding box center [344, 301] width 54 height 12
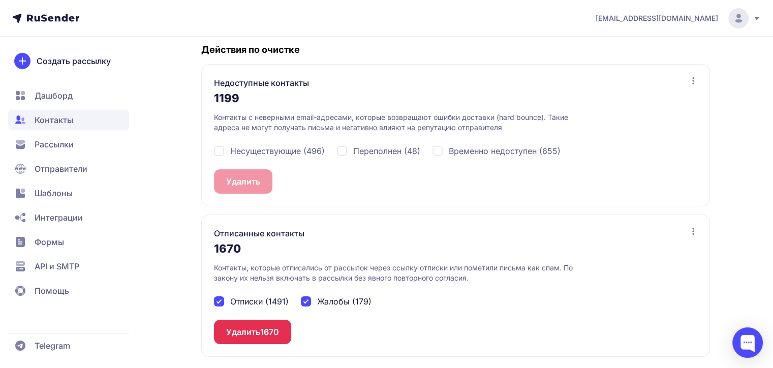
click at [291, 300] on div "Отписки (1491) Жалобы (179)" at bounding box center [455, 301] width 483 height 37
click at [433, 157] on div "Жалобы (179)" at bounding box center [497, 151] width 128 height 12
checkbox input "false"
click at [269, 302] on span "Отписки (1491)" at bounding box center [259, 301] width 58 height 12
checkbox input "false"
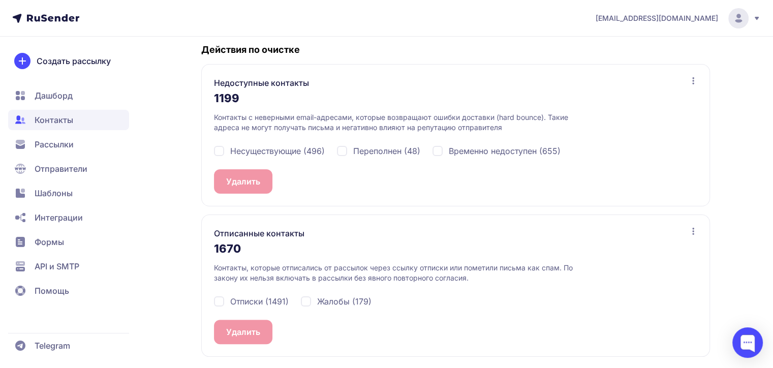
click at [288, 146] on span "Несуществующие (496)" at bounding box center [277, 151] width 95 height 12
checkbox input "true"
click at [328, 298] on span "Жалобы (179)" at bounding box center [344, 301] width 54 height 12
checkbox input "true"
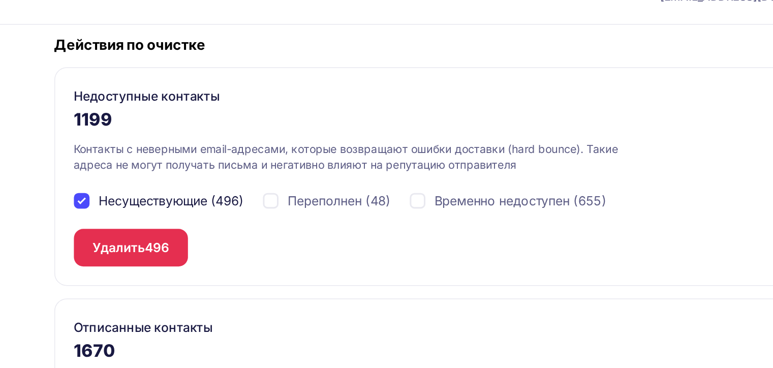
click at [597, 217] on div "Отписанные контакты 1670 Контакты, которые отписались от рассылок через ссылку …" at bounding box center [455, 285] width 509 height 142
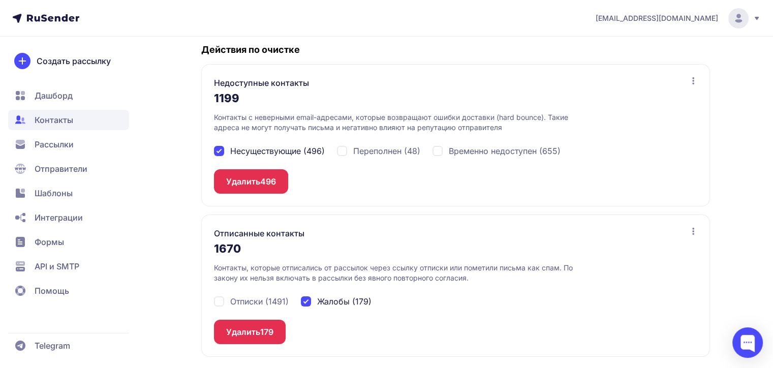
click at [269, 151] on span "Несуществующие (496)" at bounding box center [277, 151] width 95 height 12
checkbox input "false"
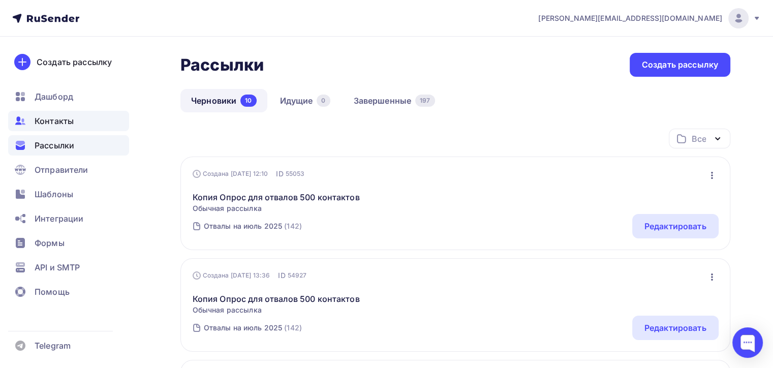
click at [106, 121] on div "Контакты" at bounding box center [68, 121] width 121 height 20
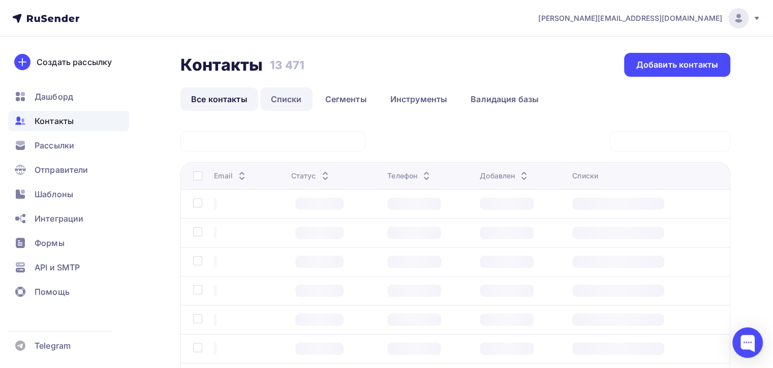
click at [276, 98] on link "Списки" at bounding box center [286, 98] width 52 height 23
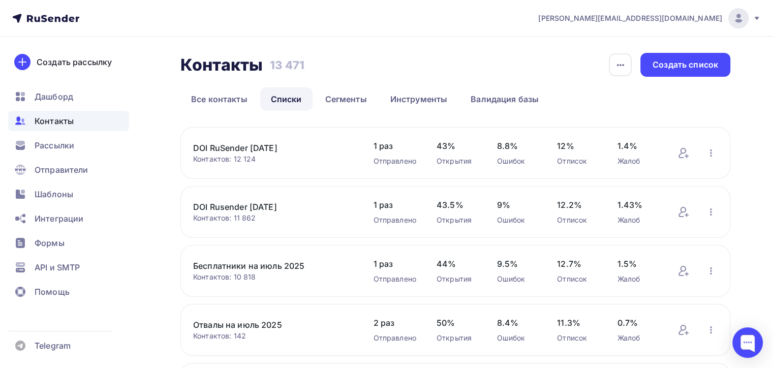
click at [273, 147] on link "DOI RuSender 28.08.2025" at bounding box center [273, 148] width 160 height 12
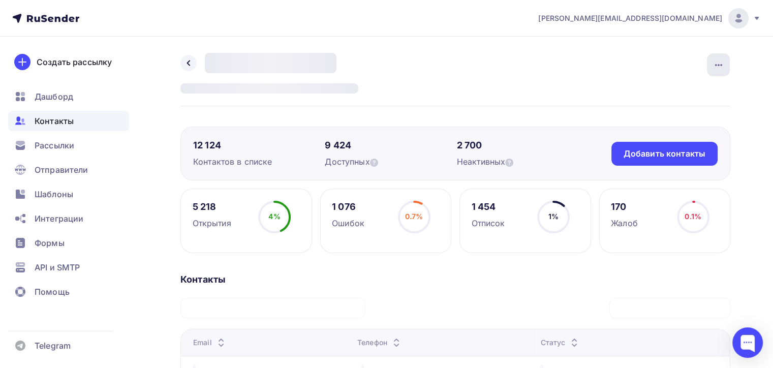
click at [716, 69] on icon "button" at bounding box center [719, 65] width 12 height 12
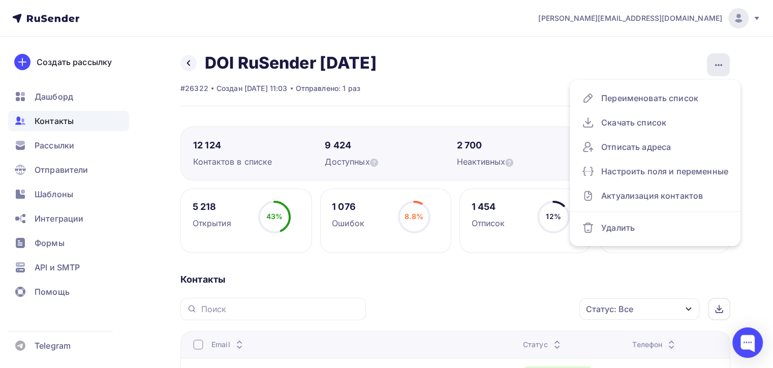
click at [716, 69] on icon "button" at bounding box center [719, 65] width 12 height 12
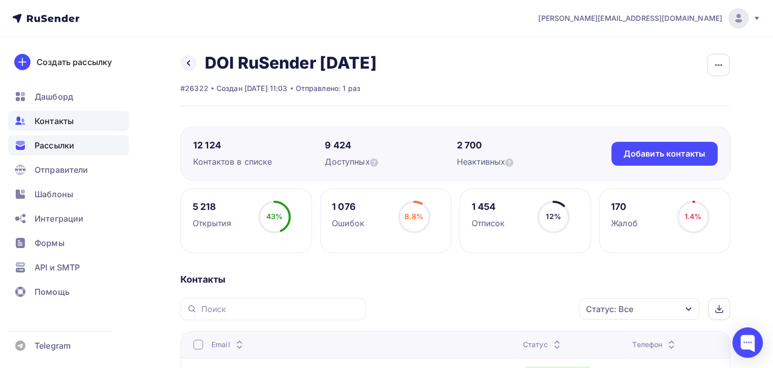
click at [89, 135] on div "Рассылки" at bounding box center [68, 145] width 121 height 20
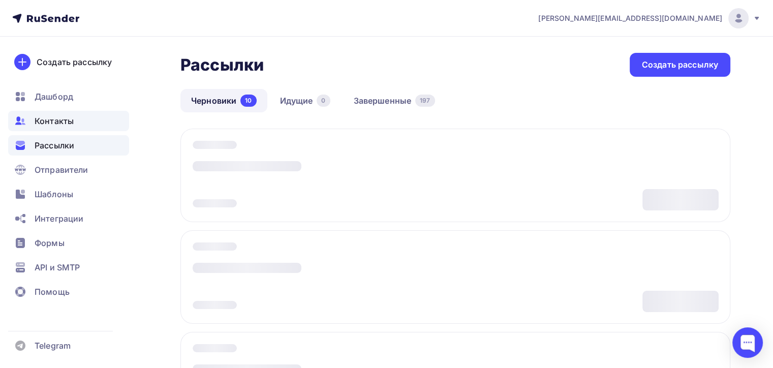
click at [89, 126] on div "Контакты" at bounding box center [68, 121] width 121 height 20
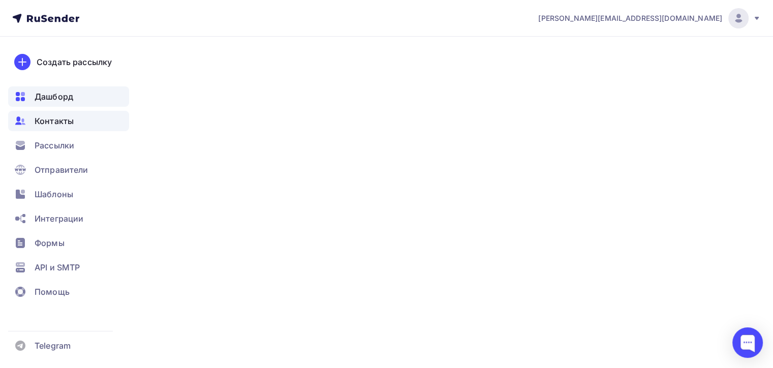
click at [87, 96] on div "Дашборд" at bounding box center [68, 96] width 121 height 20
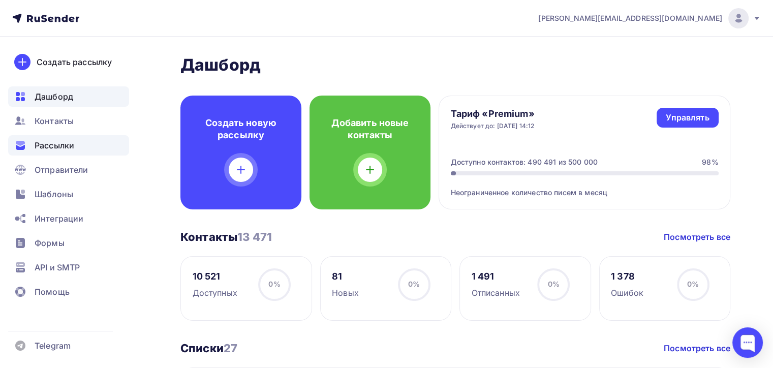
click at [82, 150] on div "Рассылки" at bounding box center [68, 145] width 121 height 20
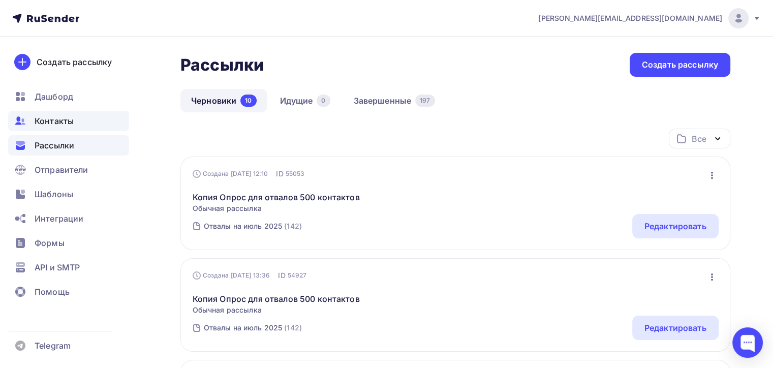
click at [81, 113] on div "Контакты" at bounding box center [68, 121] width 121 height 20
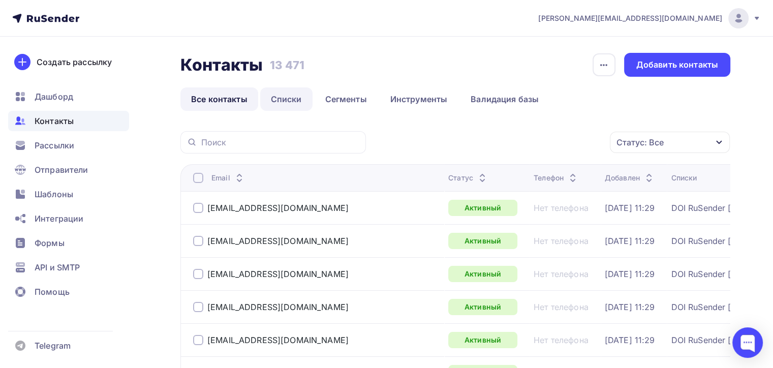
click at [281, 107] on link "Списки" at bounding box center [286, 98] width 52 height 23
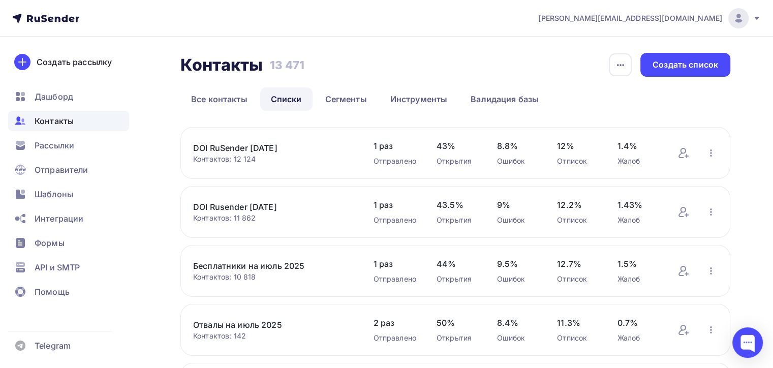
click at [246, 322] on link "Отвалы на июль 2025" at bounding box center [273, 325] width 160 height 12
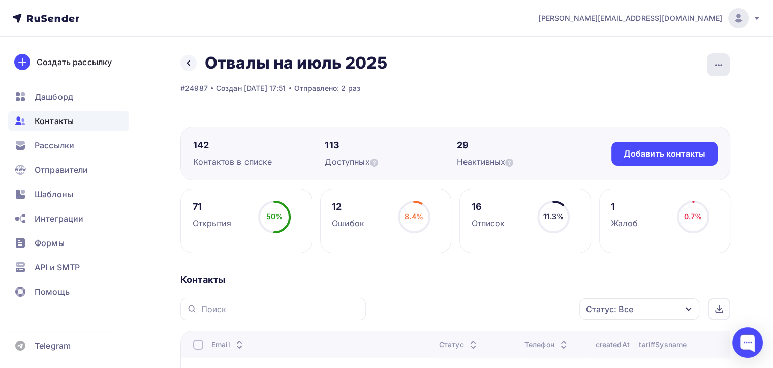
click at [725, 59] on div "button" at bounding box center [718, 64] width 23 height 23
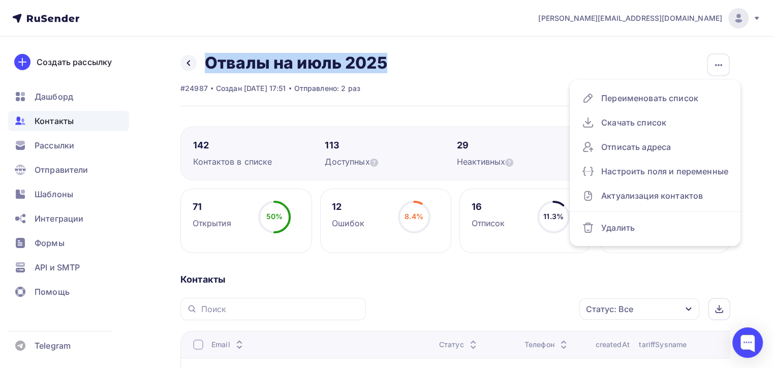
drag, startPoint x: 390, startPoint y: 63, endPoint x: 209, endPoint y: 63, distance: 180.4
click at [209, 63] on div "Назад Отвалы на июль 2025 Переименовать список Скачать список Отписать адреса Н…" at bounding box center [455, 79] width 550 height 53
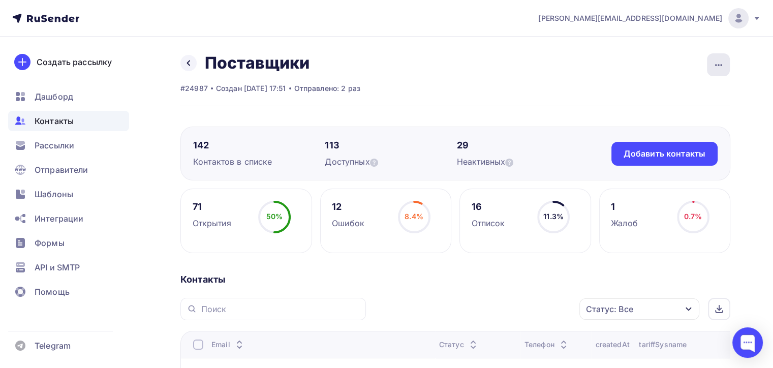
click at [717, 63] on icon "button" at bounding box center [719, 65] width 12 height 12
click at [723, 64] on icon "button" at bounding box center [719, 65] width 12 height 12
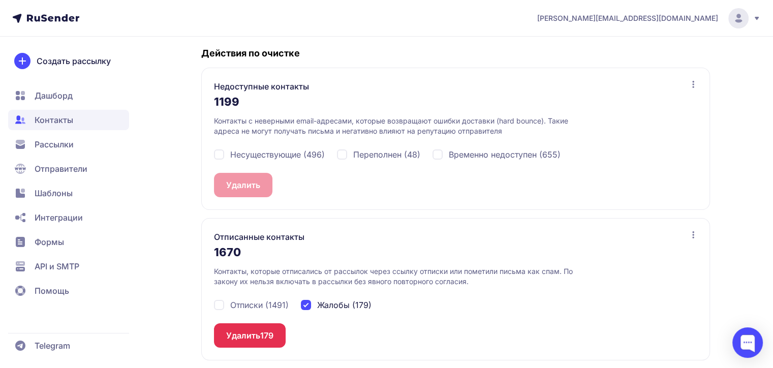
scroll to position [203, 0]
click at [336, 305] on span "Жалобы (179)" at bounding box center [344, 305] width 54 height 12
checkbox input "false"
click at [277, 157] on span "Несуществующие (496)" at bounding box center [277, 155] width 95 height 12
checkbox input "true"
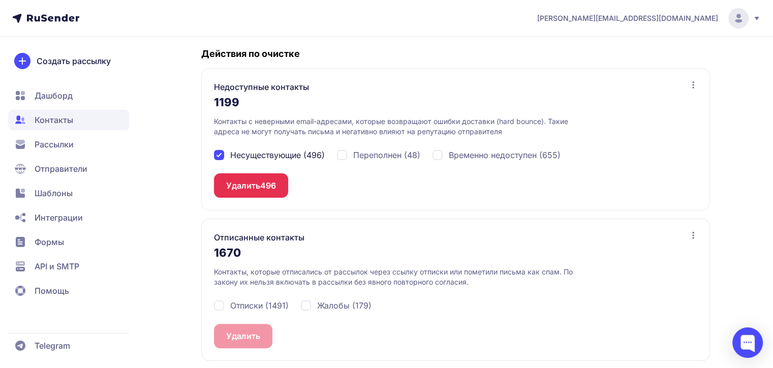
click at [319, 297] on div "Отписки (1491) Жалобы (179)" at bounding box center [455, 305] width 483 height 37
click at [324, 303] on span "Жалобы (179)" at bounding box center [344, 305] width 54 height 12
checkbox input "true"
click at [665, 113] on div "1199" at bounding box center [455, 104] width 483 height 23
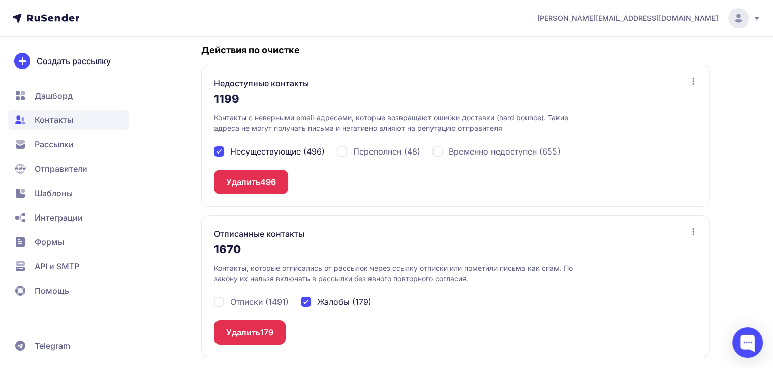
scroll to position [207, 0]
click at [286, 179] on button "Удалить 496" at bounding box center [251, 181] width 74 height 24
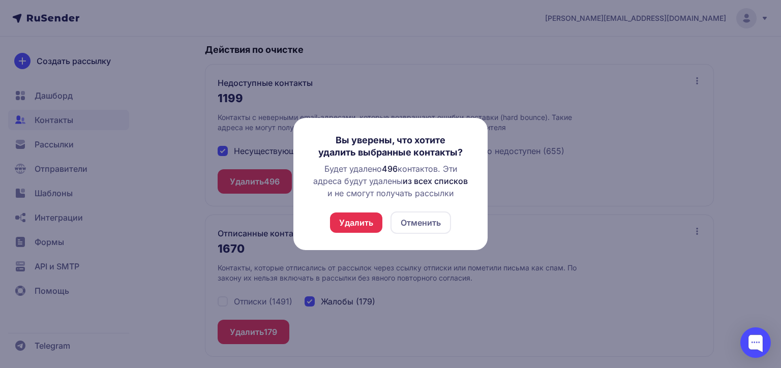
drag, startPoint x: 433, startPoint y: 228, endPoint x: 423, endPoint y: 155, distance: 74.4
click at [433, 228] on button "Отменить" at bounding box center [420, 222] width 60 height 22
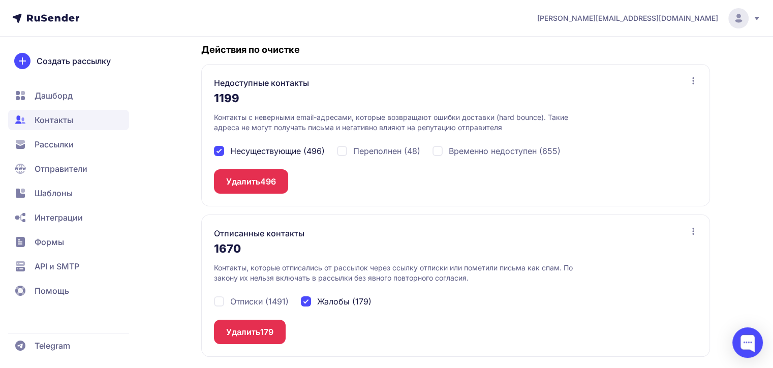
click at [266, 173] on button "Удалить 496" at bounding box center [251, 181] width 74 height 24
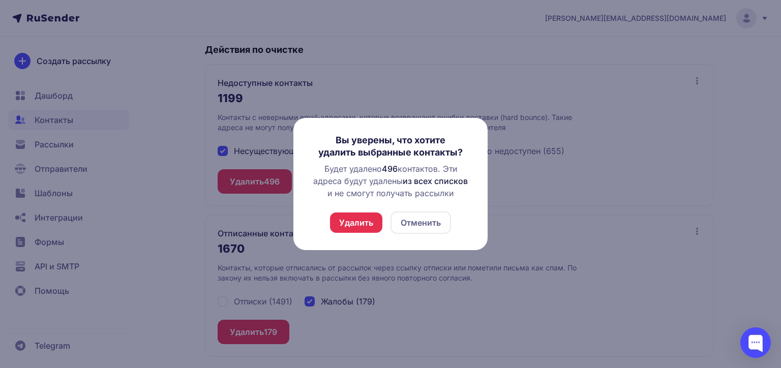
click at [433, 218] on button "Отменить" at bounding box center [420, 222] width 60 height 22
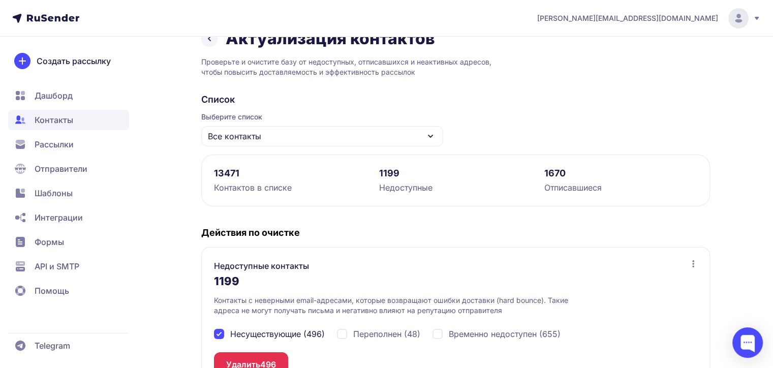
scroll to position [24, 0]
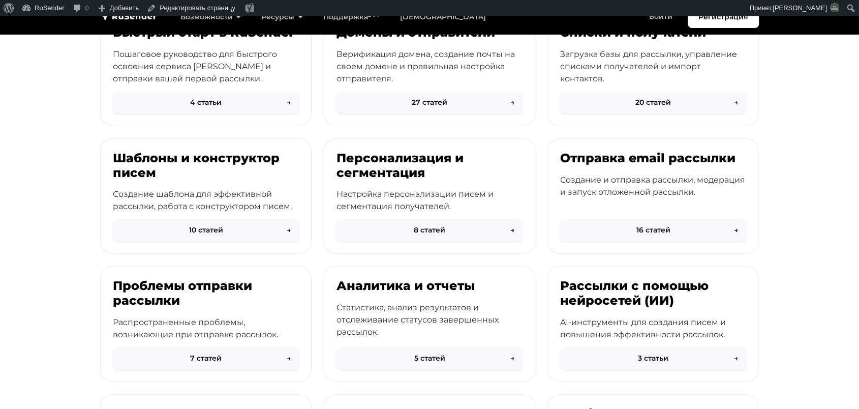
scroll to position [113, 0]
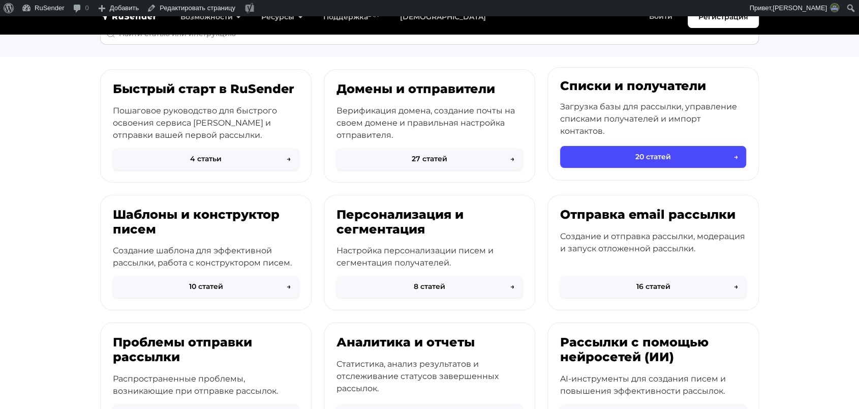
click at [655, 130] on div "Списки и получатели Загрузка базы для рассылки, управление списками получателей…" at bounding box center [653, 114] width 210 height 92
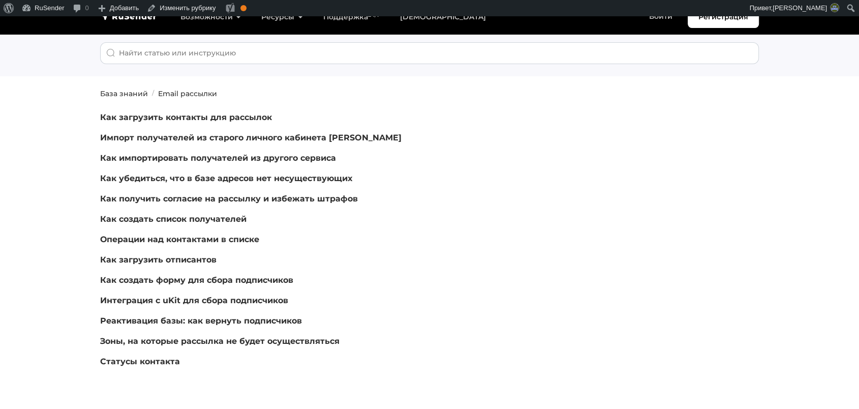
scroll to position [113, 0]
